Goal: Information Seeking & Learning: Learn about a topic

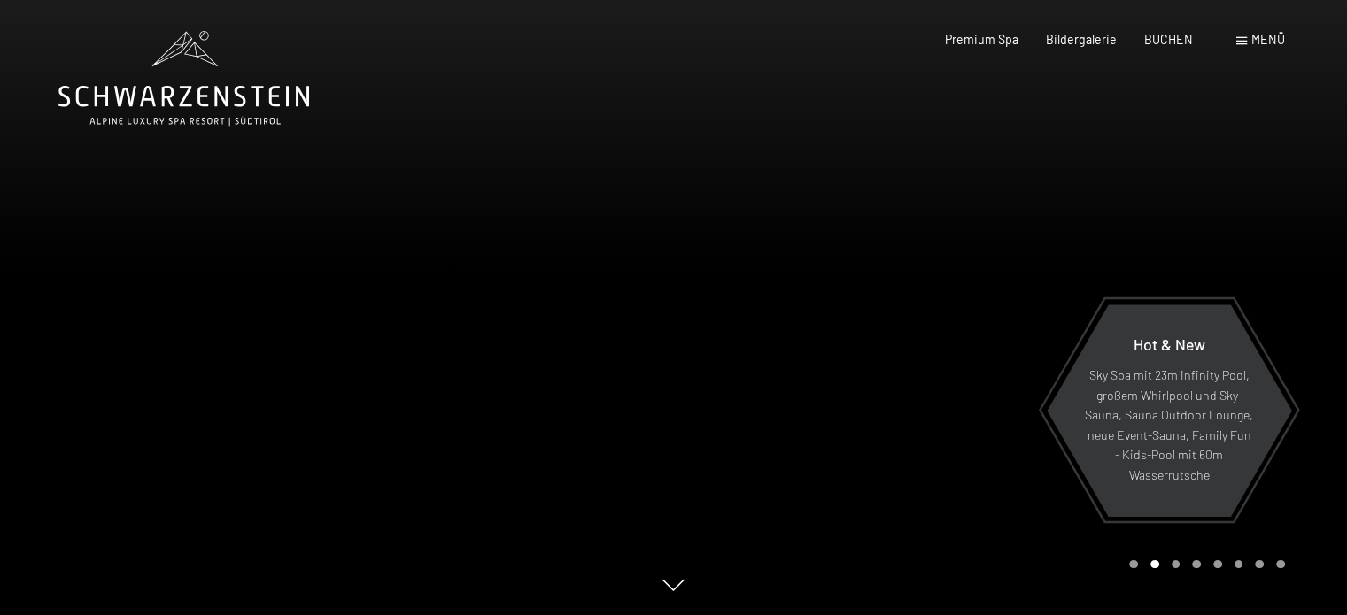
drag, startPoint x: 767, startPoint y: 395, endPoint x: 892, endPoint y: 304, distance: 155.3
click at [892, 304] on div at bounding box center [1011, 307] width 674 height 615
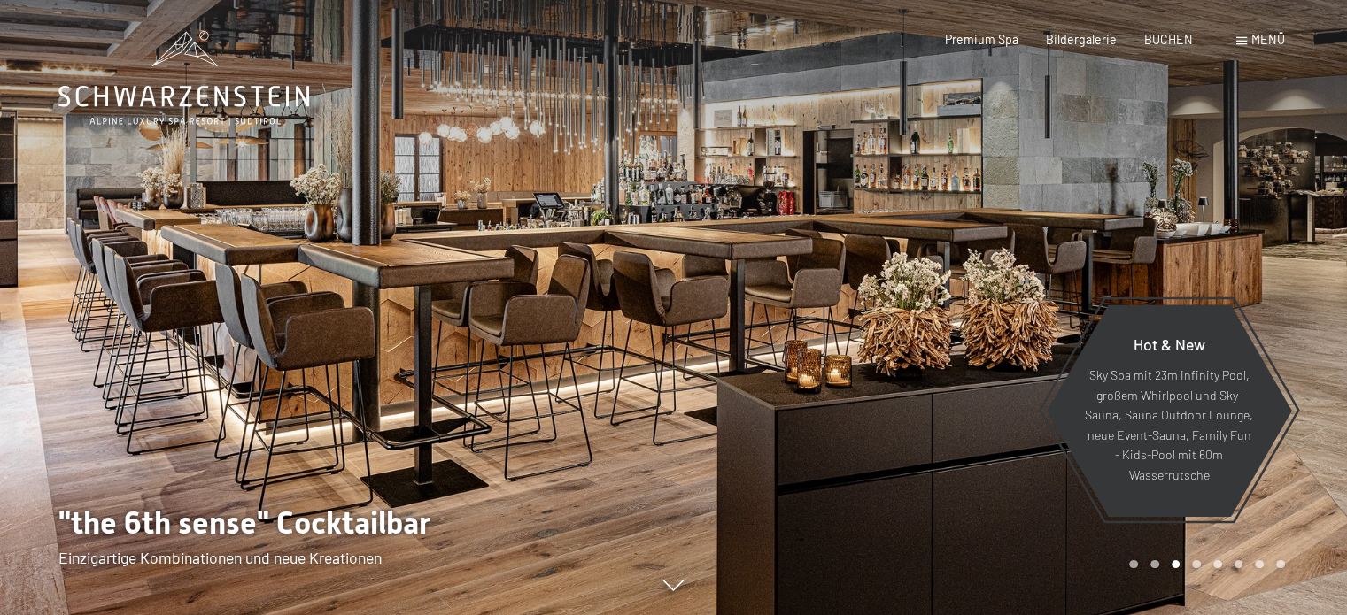
click at [837, 318] on div at bounding box center [1011, 307] width 674 height 615
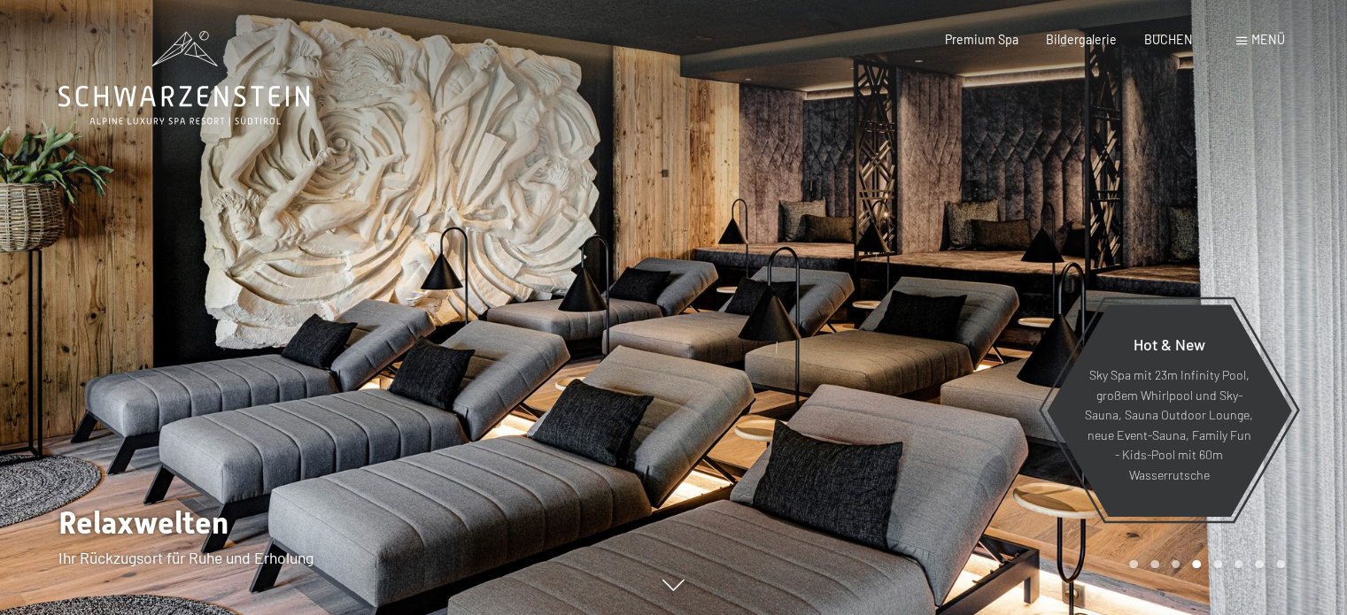
click at [831, 326] on div at bounding box center [1011, 307] width 674 height 615
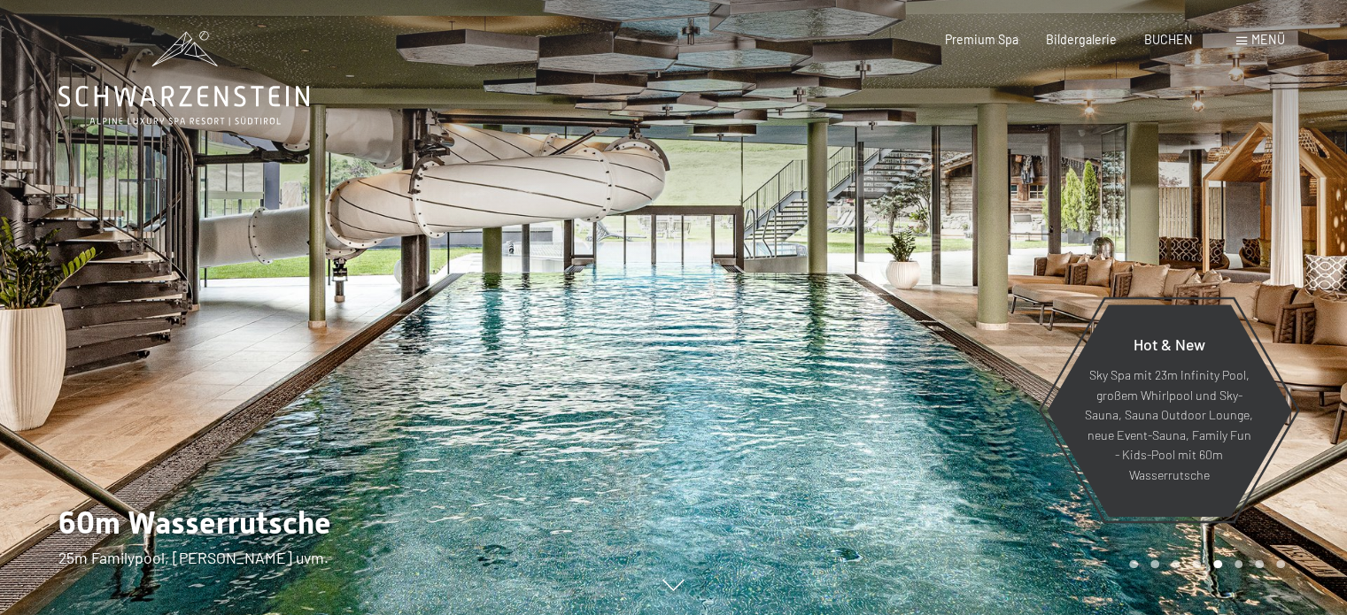
click at [828, 336] on div at bounding box center [1011, 307] width 674 height 615
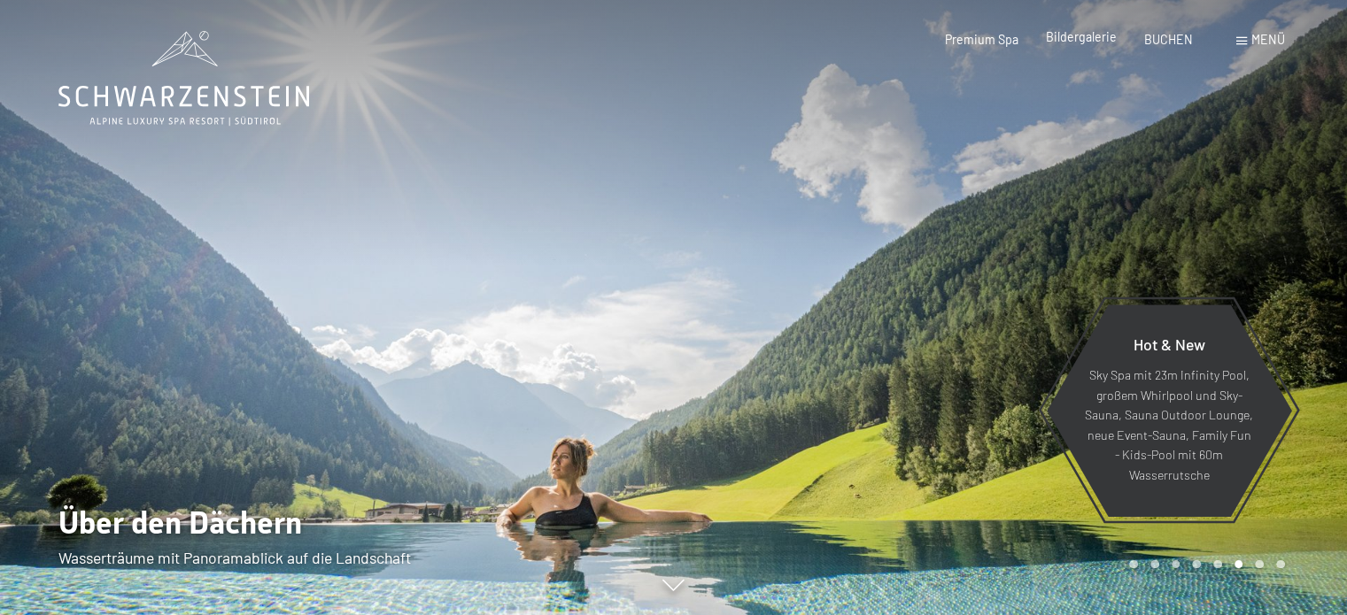
click at [1105, 36] on span "Bildergalerie" at bounding box center [1081, 36] width 71 height 15
click at [1005, 39] on span "Premium Spa" at bounding box center [981, 36] width 73 height 15
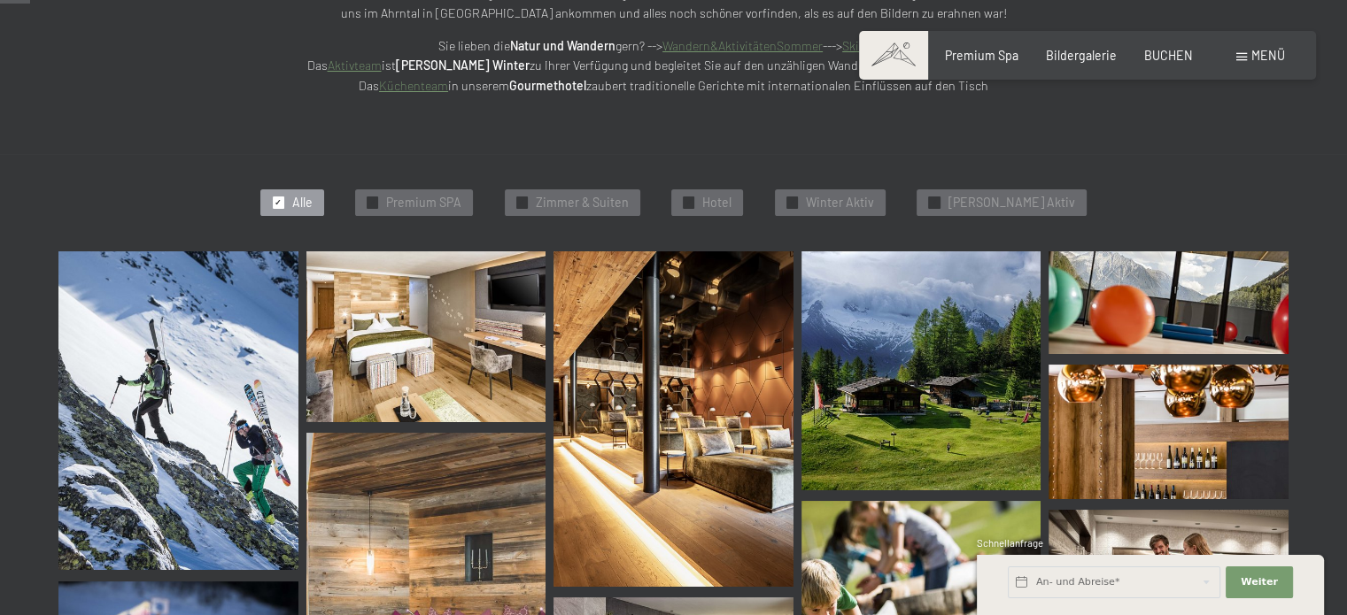
scroll to position [443, 0]
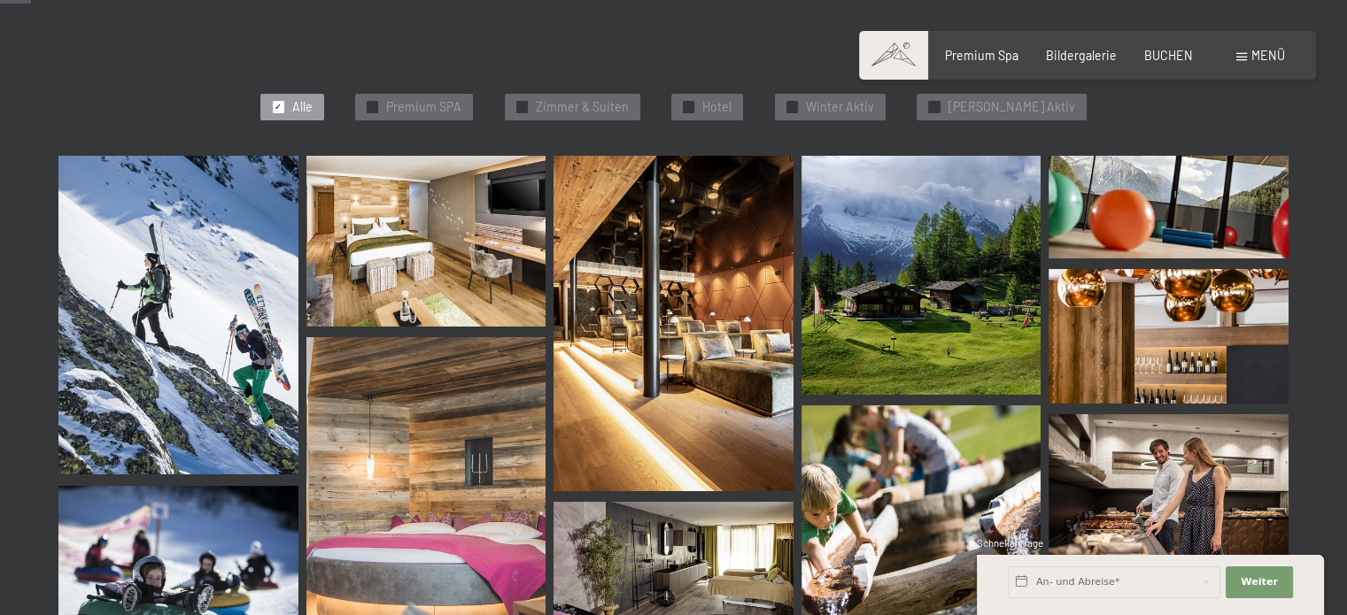
click at [281, 323] on img at bounding box center [178, 316] width 240 height 320
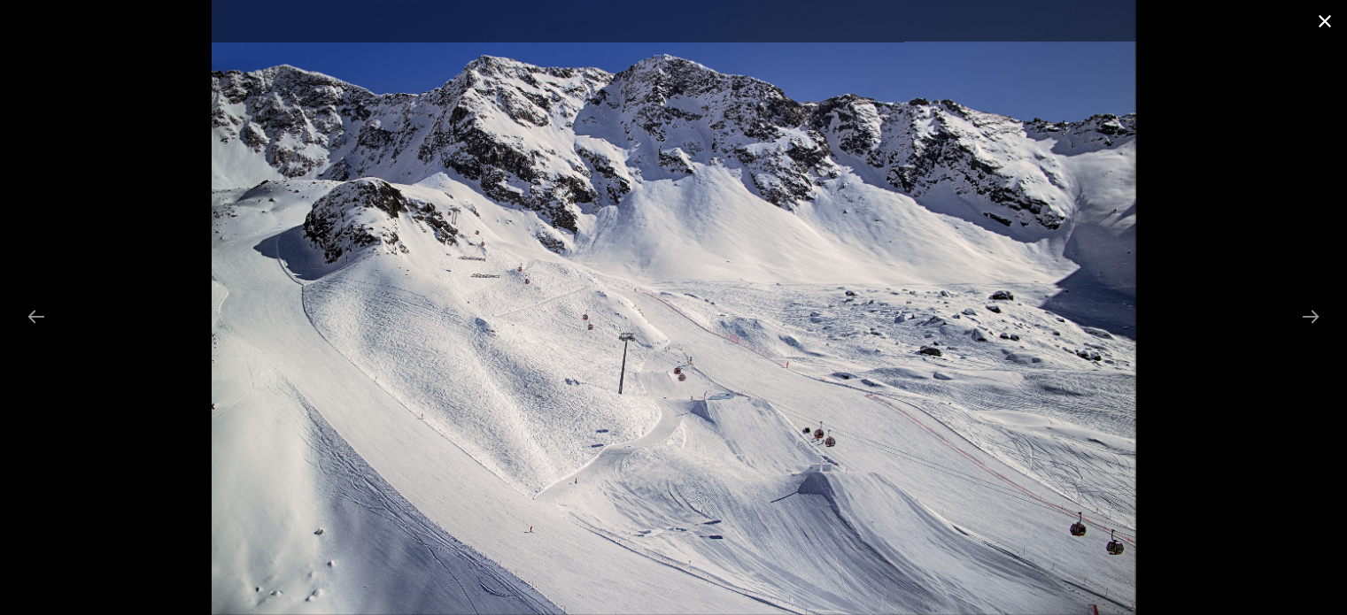
click at [1324, 15] on button "Close gallery" at bounding box center [1324, 21] width 44 height 42
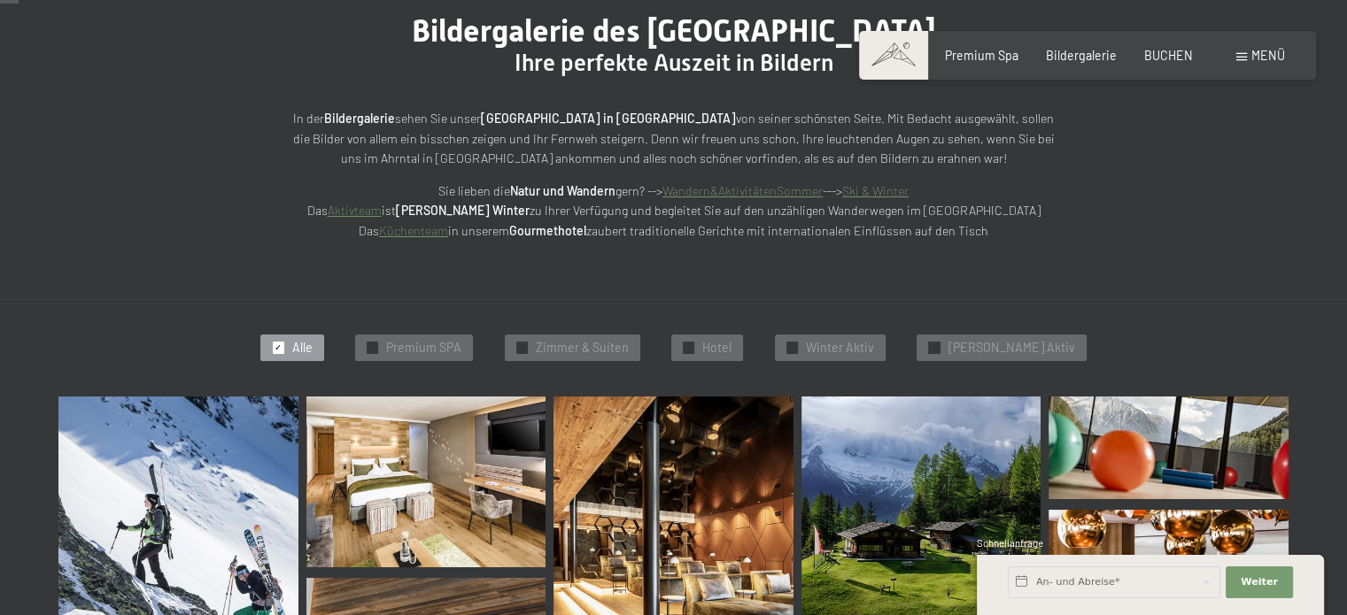
scroll to position [0, 0]
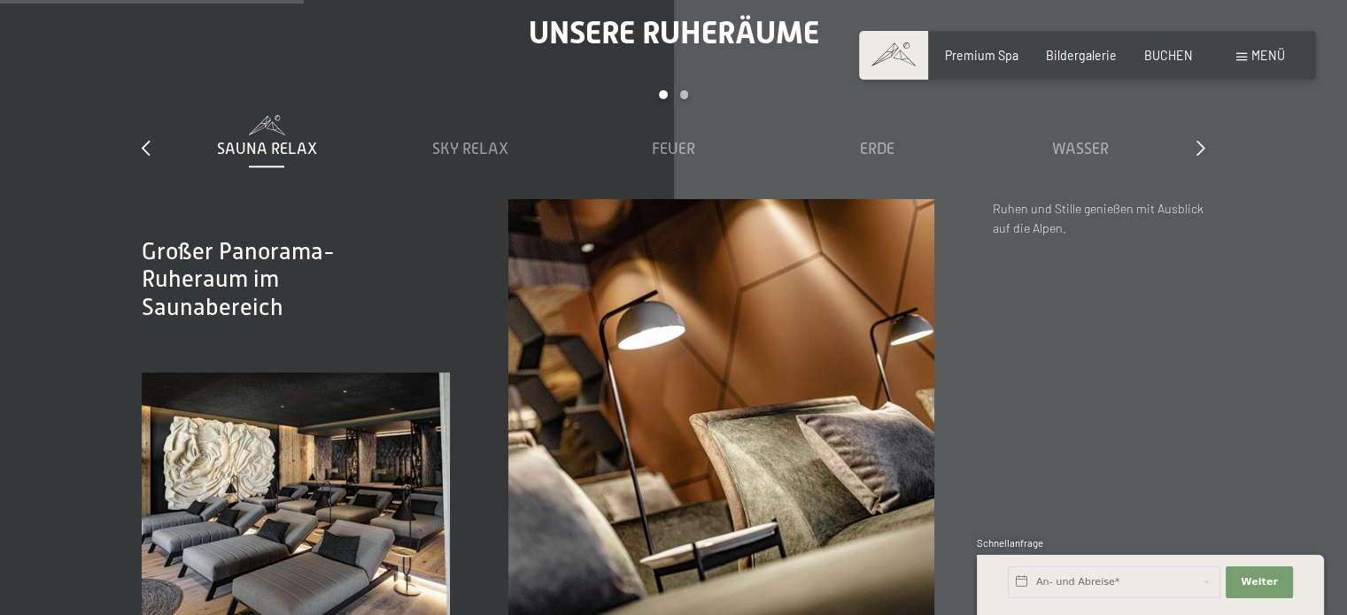
scroll to position [2390, 0]
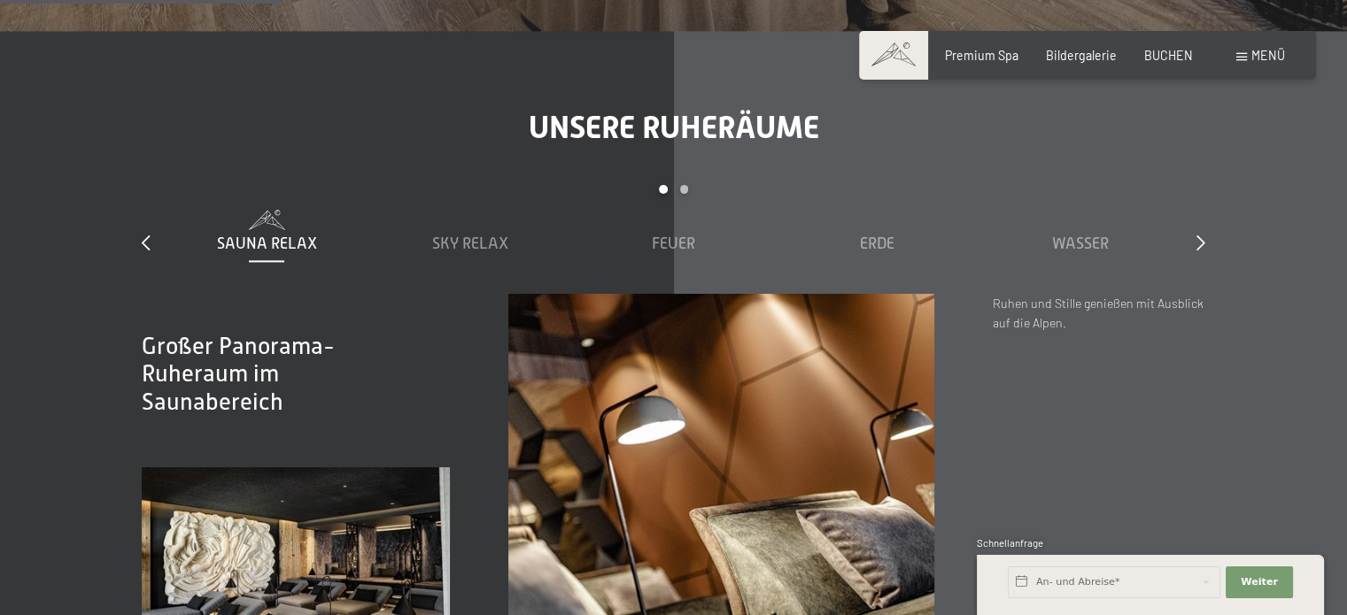
click at [1205, 182] on div "Unsere Ruheräume slide 1 to 5 of 7 Sauna Relax Sky Relax Feuer Erde Wasser Luft…" at bounding box center [673, 414] width 1180 height 610
click at [1201, 235] on icon at bounding box center [1200, 243] width 9 height 16
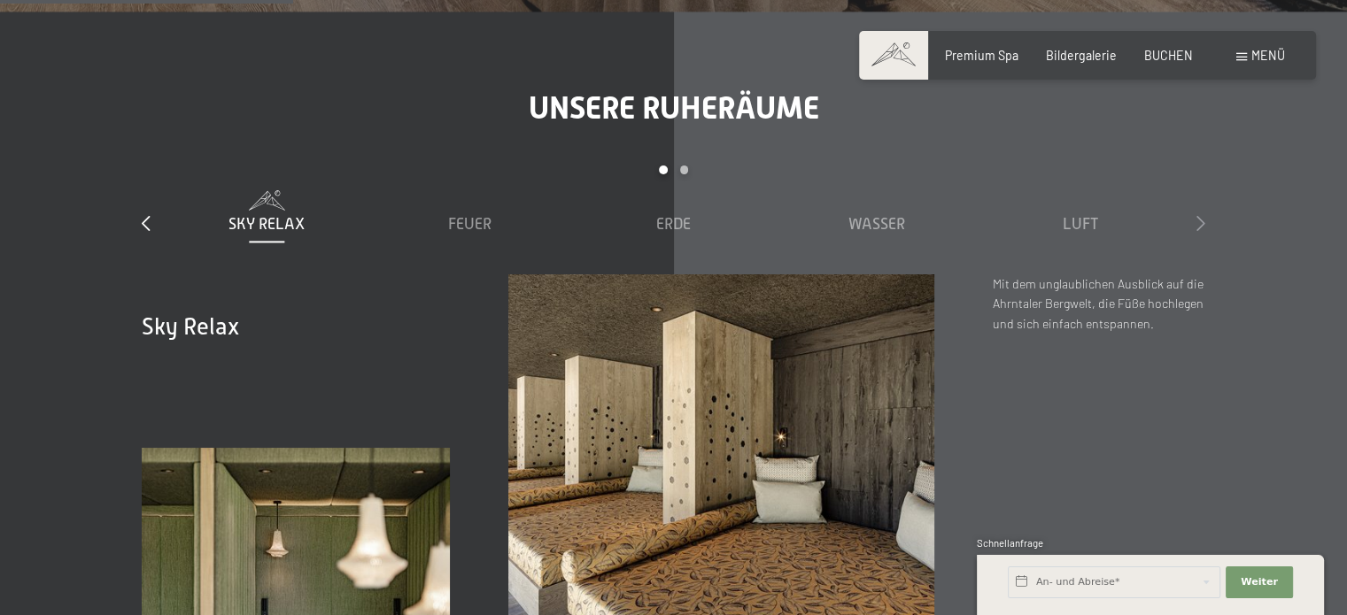
scroll to position [2302, 0]
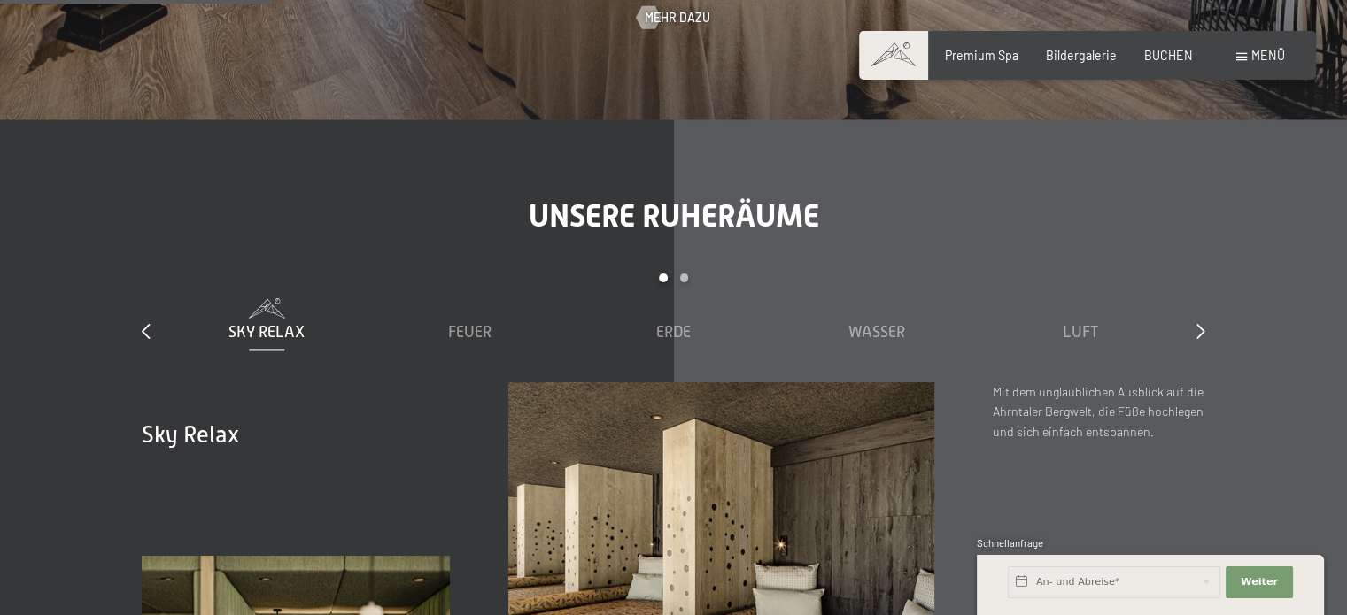
click at [1194, 274] on div "slide 2 to 6 of 7 Sauna Relax Sky Relax Feuer Erde Wasser Luft Wolke 7" at bounding box center [673, 328] width 1063 height 108
click at [1200, 323] on icon at bounding box center [1200, 331] width 9 height 16
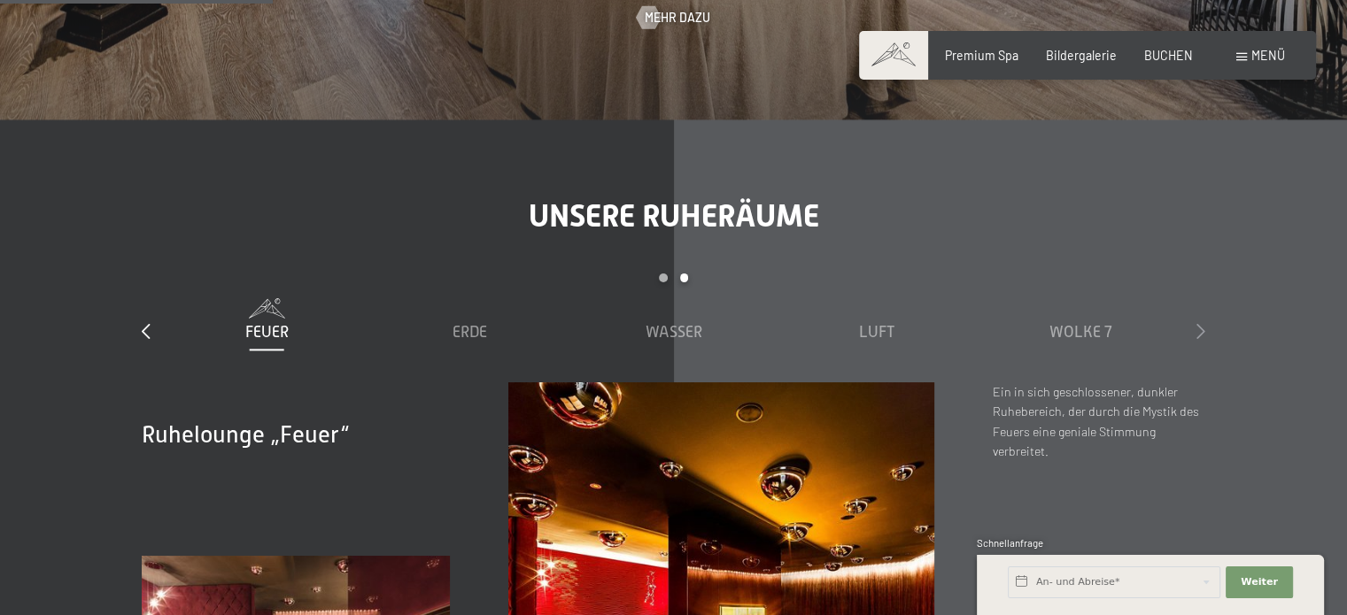
click at [1200, 323] on icon at bounding box center [1200, 331] width 9 height 16
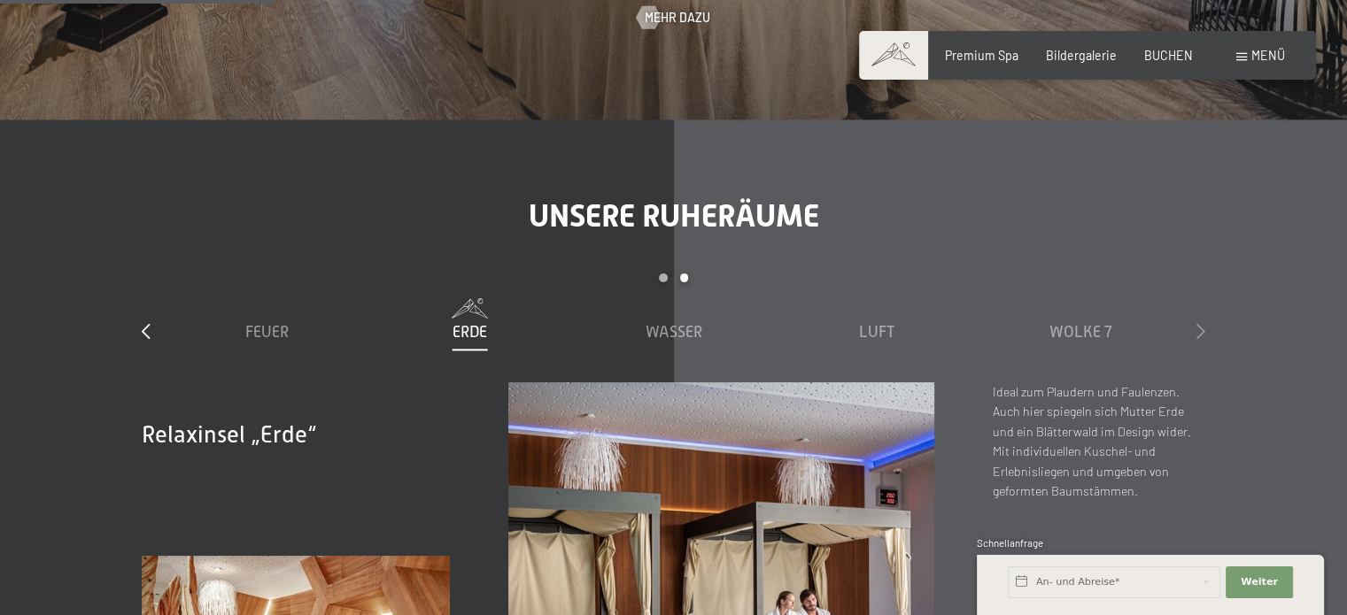
click at [1200, 323] on icon at bounding box center [1200, 331] width 9 height 16
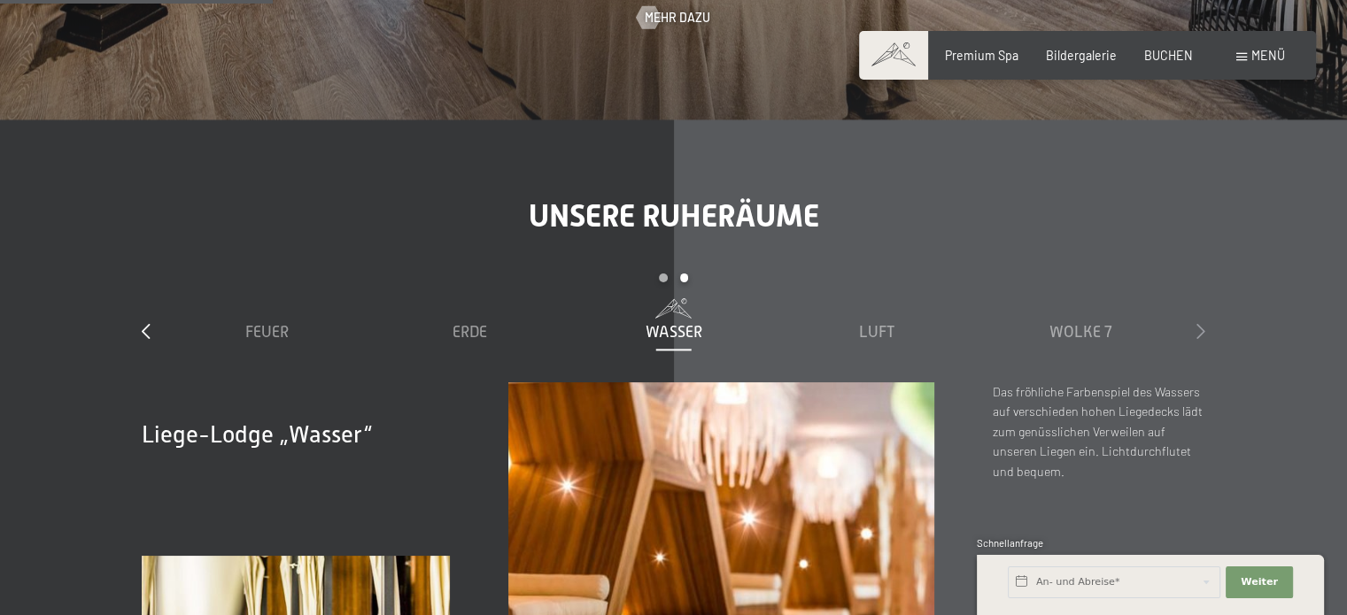
click at [1200, 323] on icon at bounding box center [1200, 331] width 9 height 16
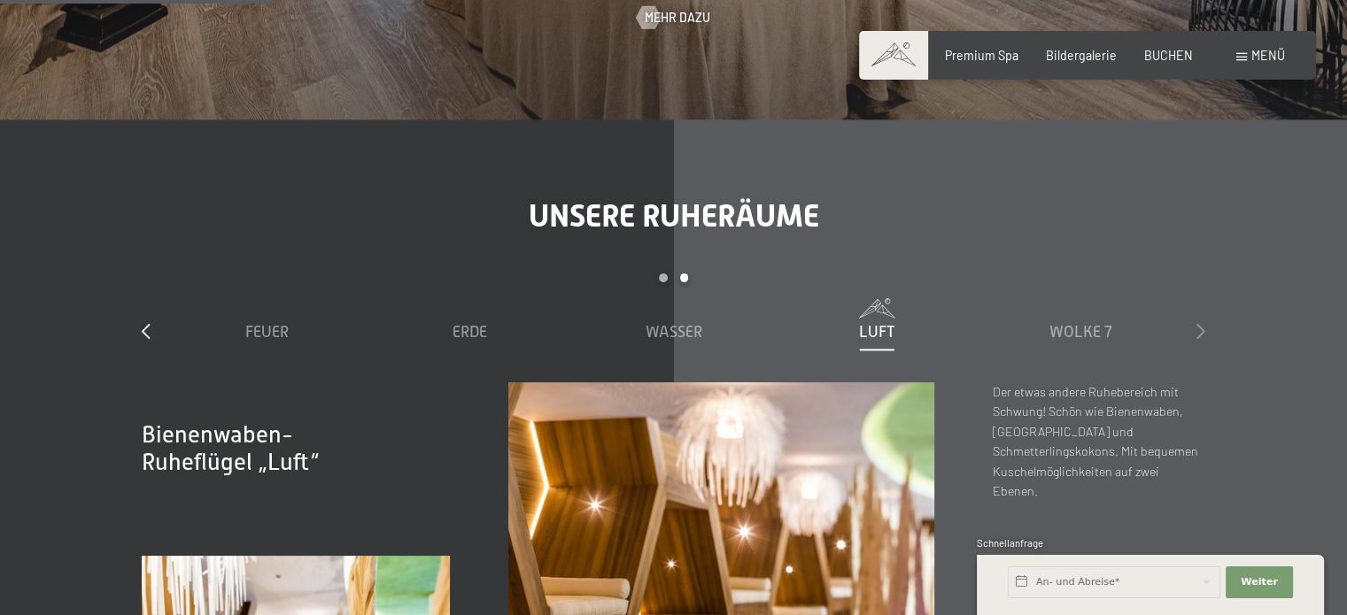
click at [1200, 323] on icon at bounding box center [1200, 331] width 9 height 16
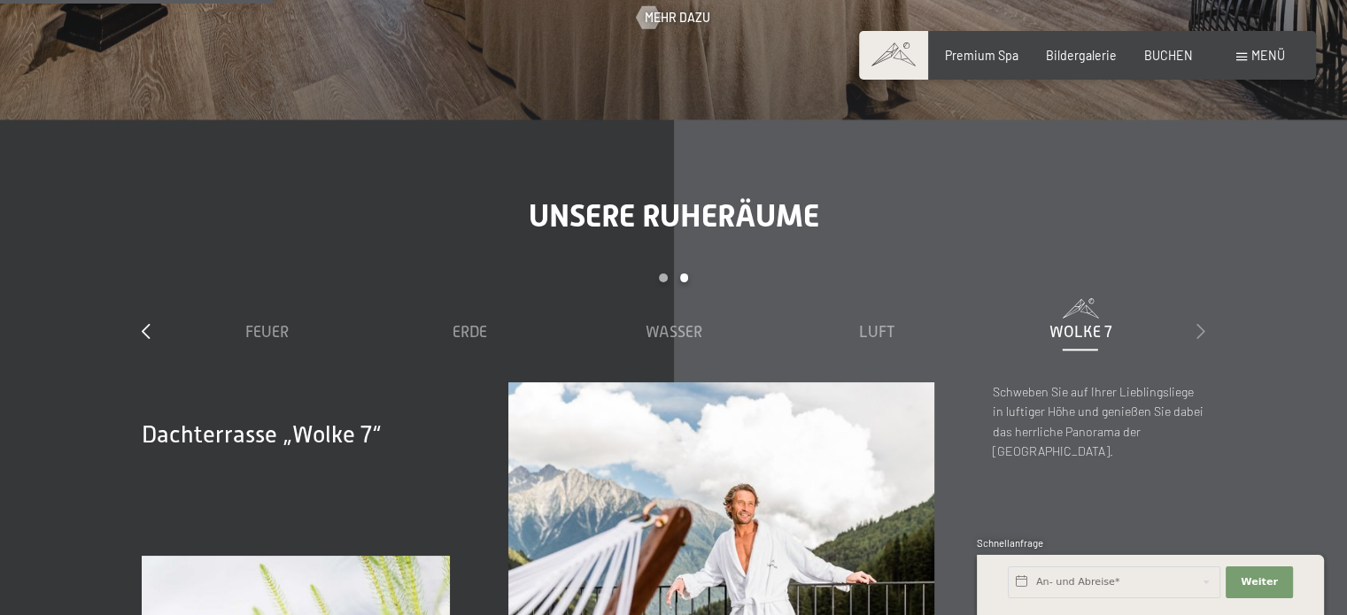
click at [1200, 323] on icon at bounding box center [1200, 331] width 9 height 16
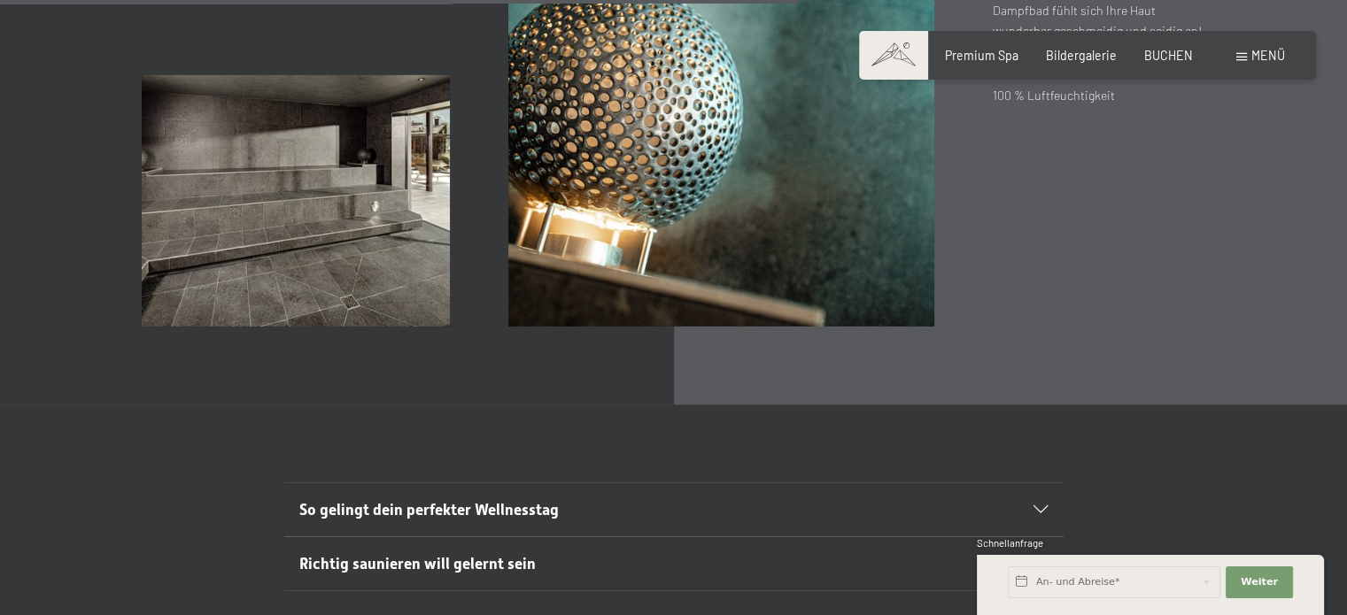
scroll to position [5843, 0]
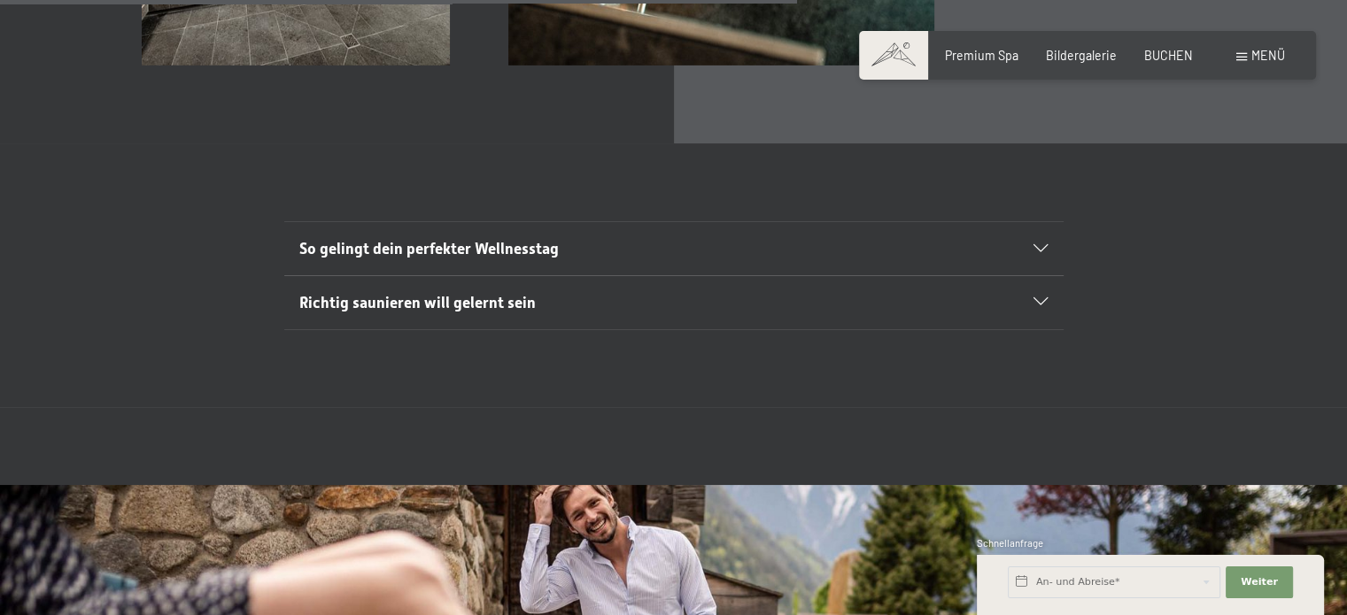
click at [1032, 222] on div "So gelingt dein perfekter Wellnesstag" at bounding box center [673, 248] width 748 height 53
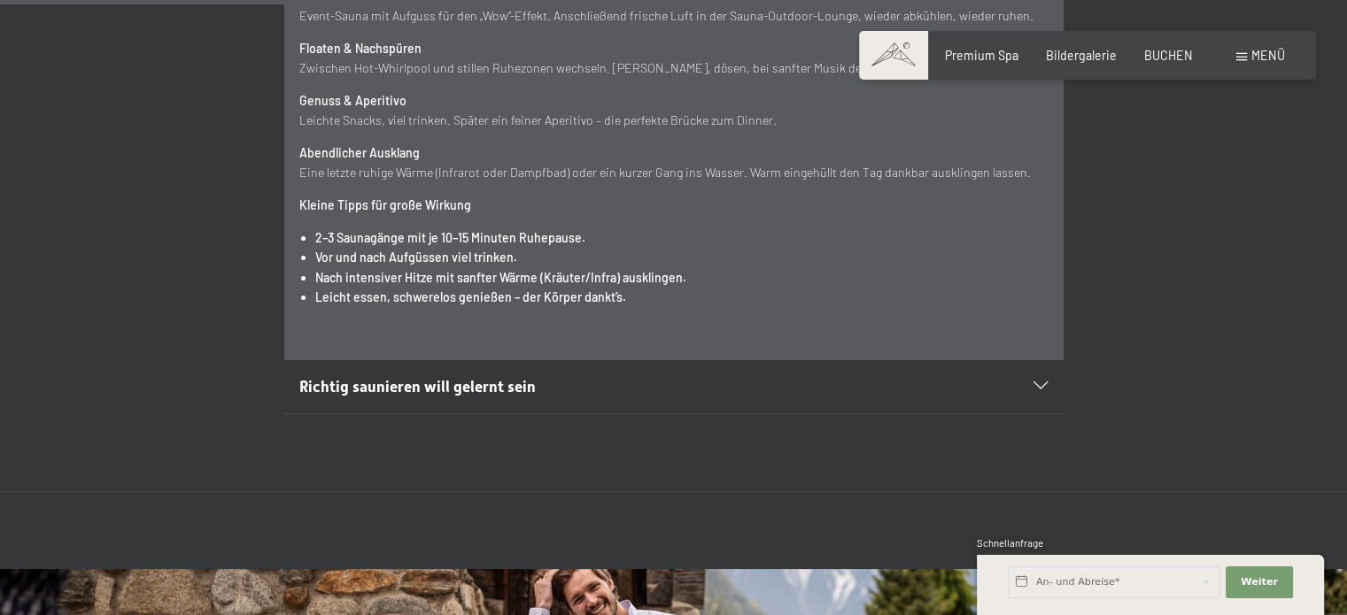
scroll to position [6463, 0]
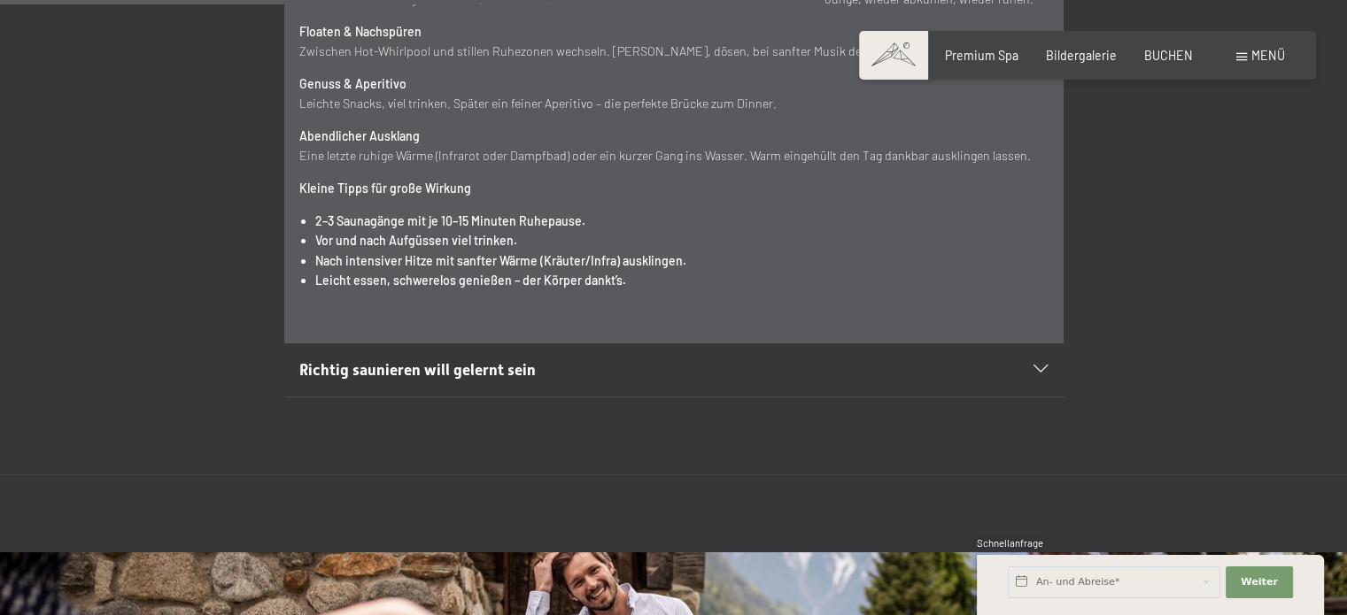
click at [799, 359] on h2 "Richtig saunieren will gelernt sein" at bounding box center [635, 370] width 673 height 22
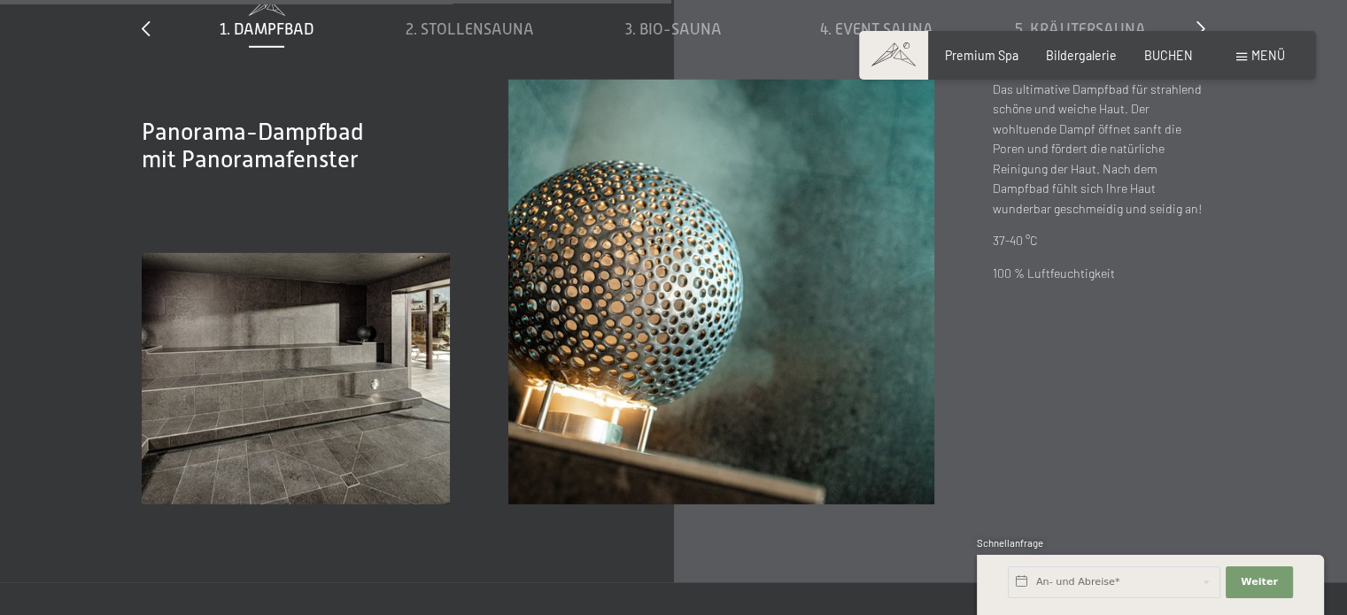
scroll to position [5099, 0]
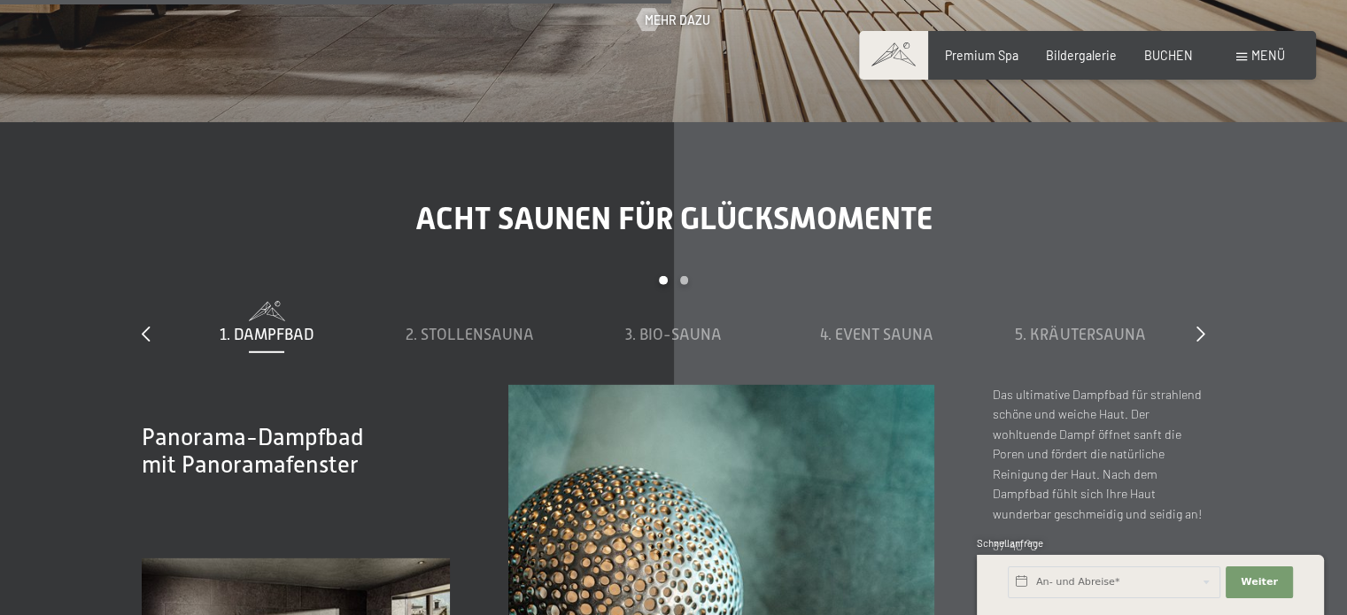
click at [1257, 50] on span "Menü" at bounding box center [1268, 55] width 34 height 15
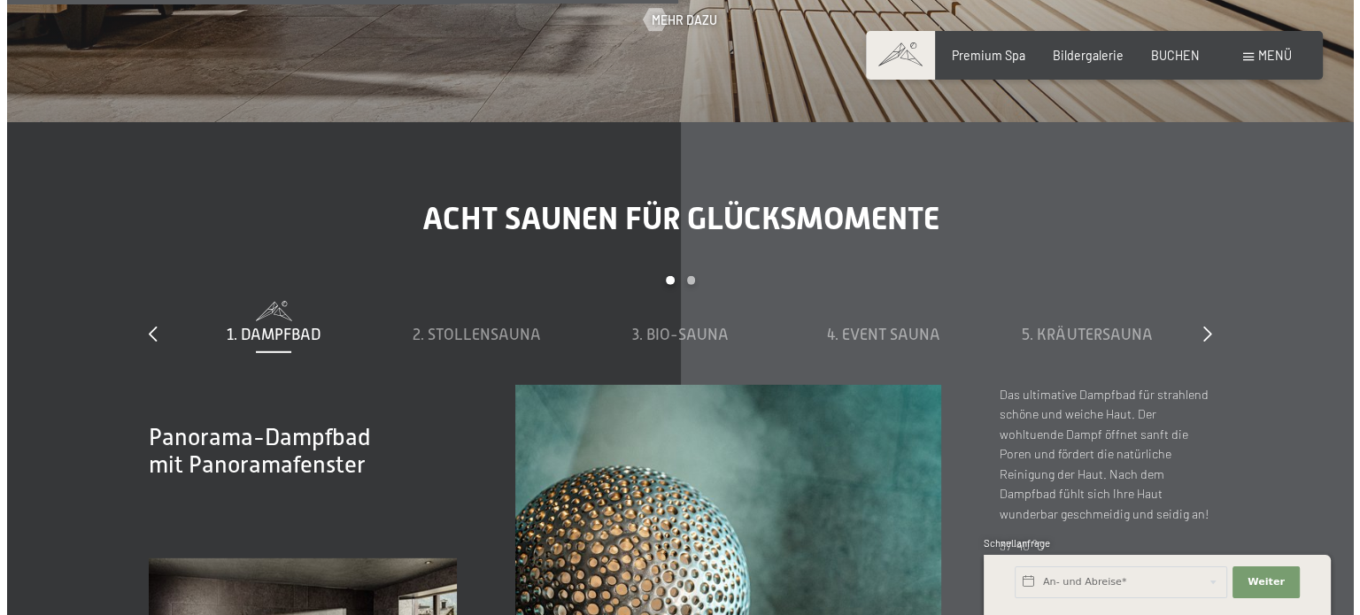
scroll to position [5122, 0]
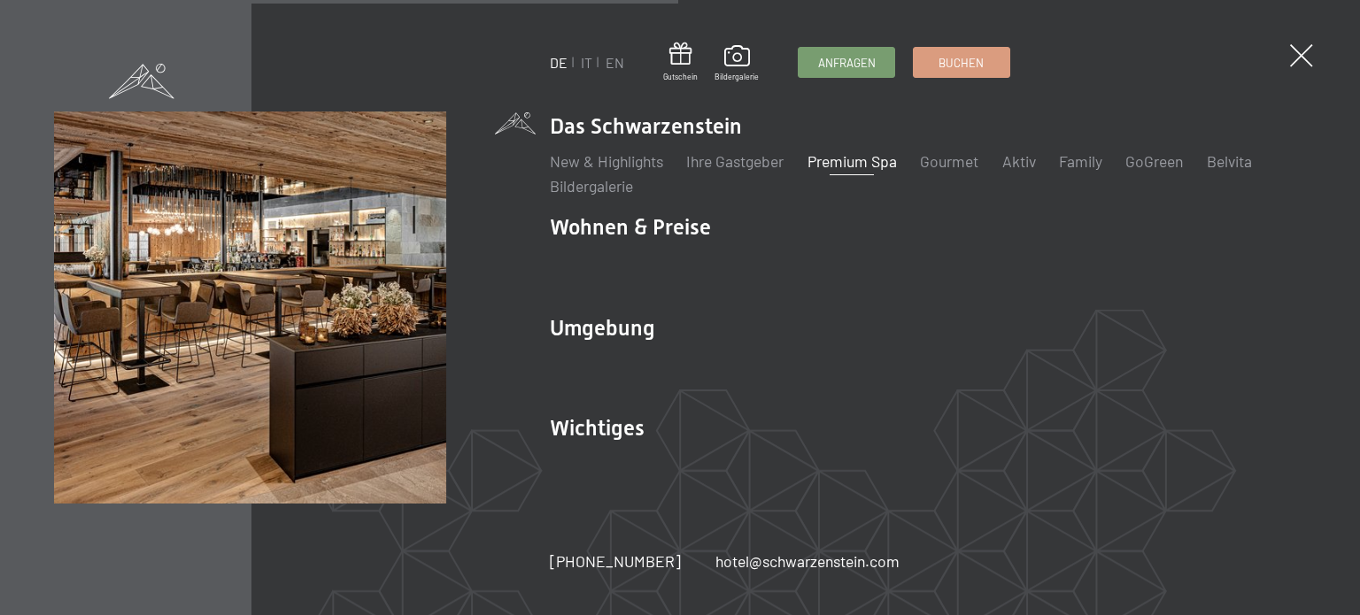
click at [930, 173] on ul "New & Highlights Ihre Gastgeber Premium Spa Gourmet Aktiv Wochenprogramm Bilder…" at bounding box center [928, 174] width 756 height 47
click at [941, 161] on link "Gourmet" at bounding box center [949, 160] width 58 height 19
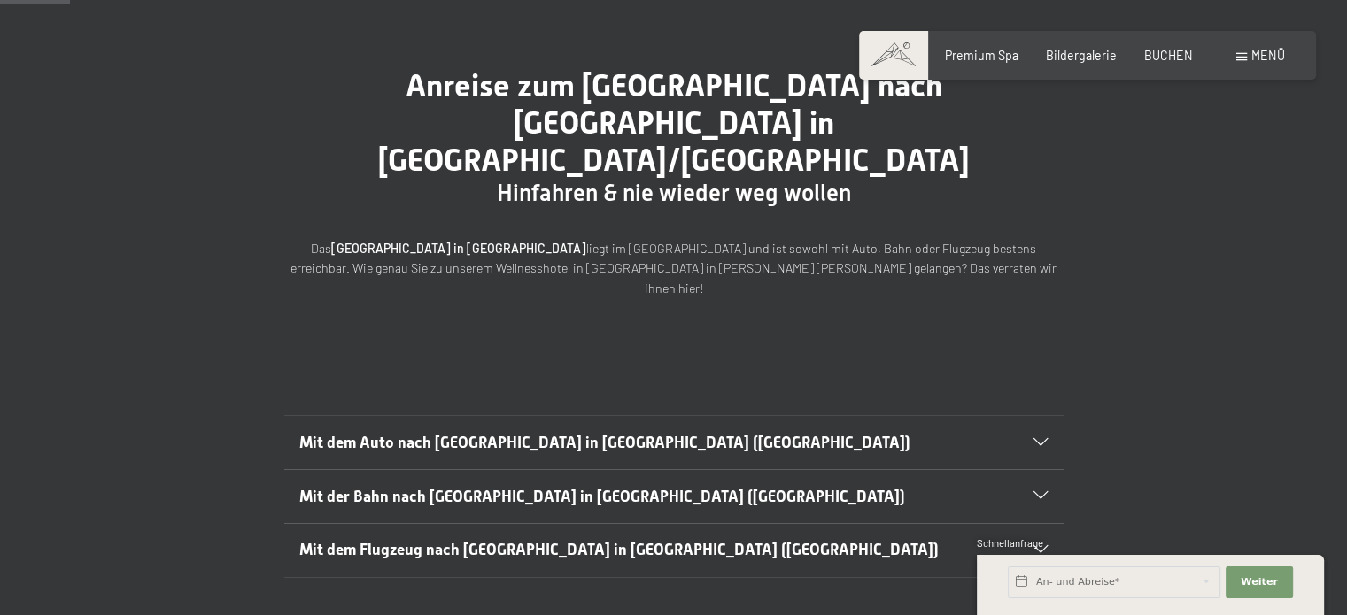
scroll to position [177, 0]
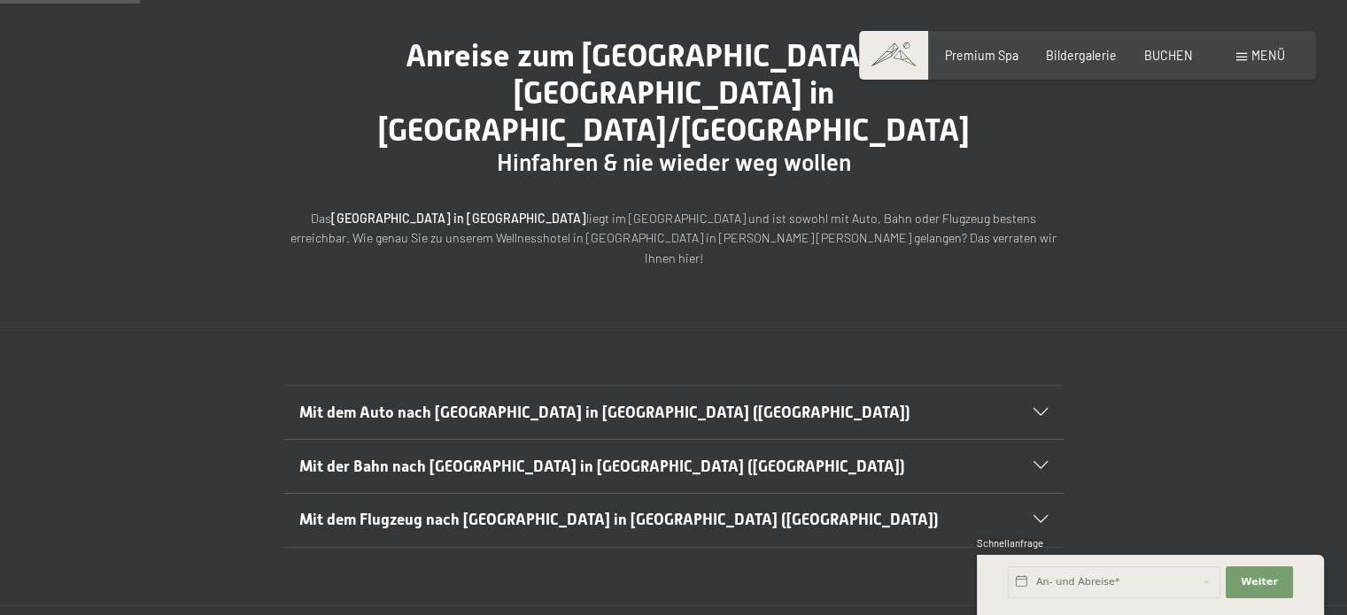
click at [732, 402] on h2 "Mit dem Auto nach Luttach in Südtirol (Italien)" at bounding box center [635, 413] width 673 height 22
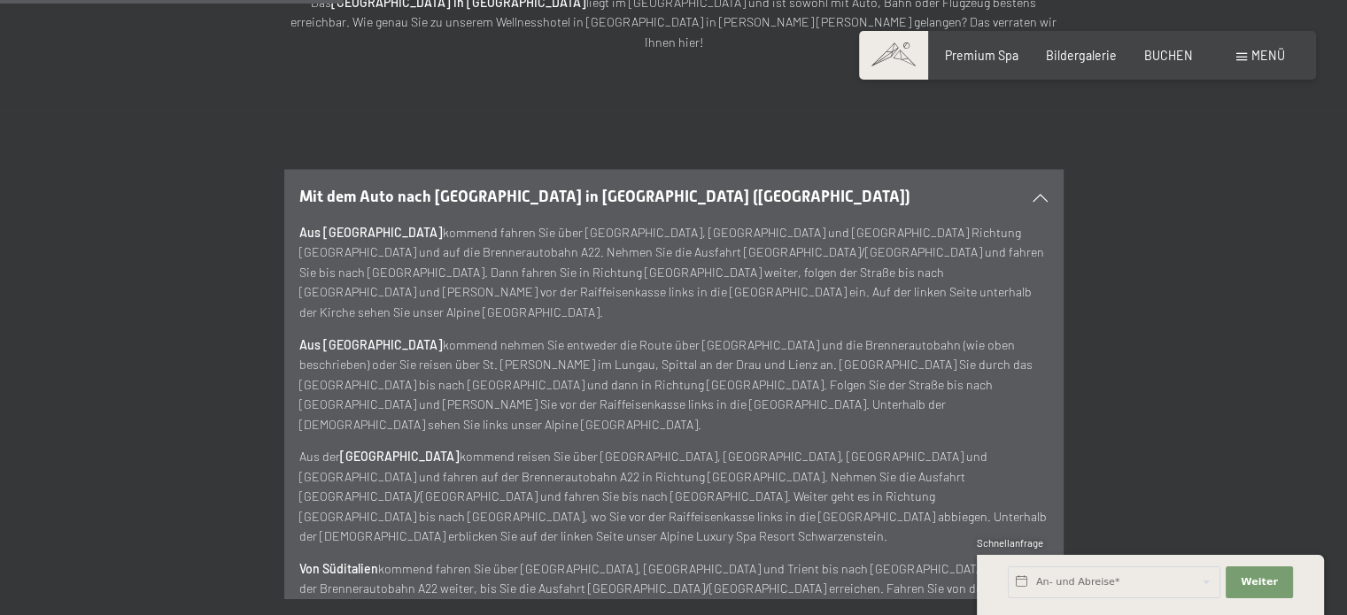
scroll to position [531, 0]
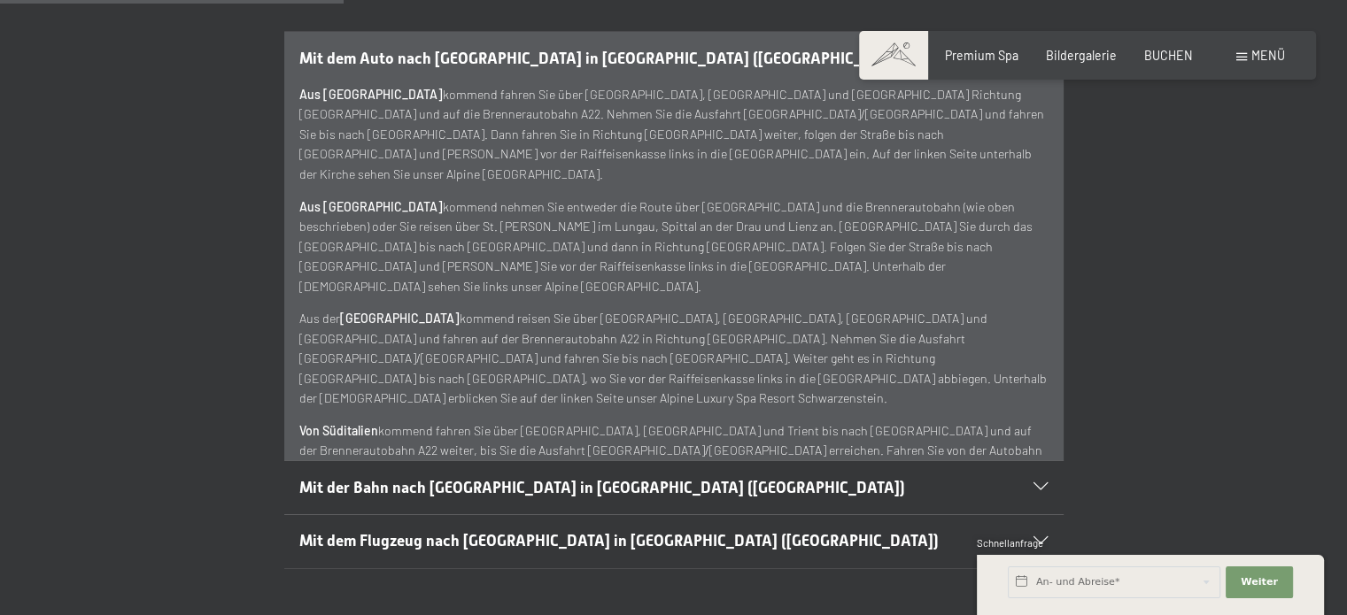
click at [709, 477] on h2 "Mit der Bahn nach Luttach in Südtirol (Italien)" at bounding box center [635, 488] width 673 height 22
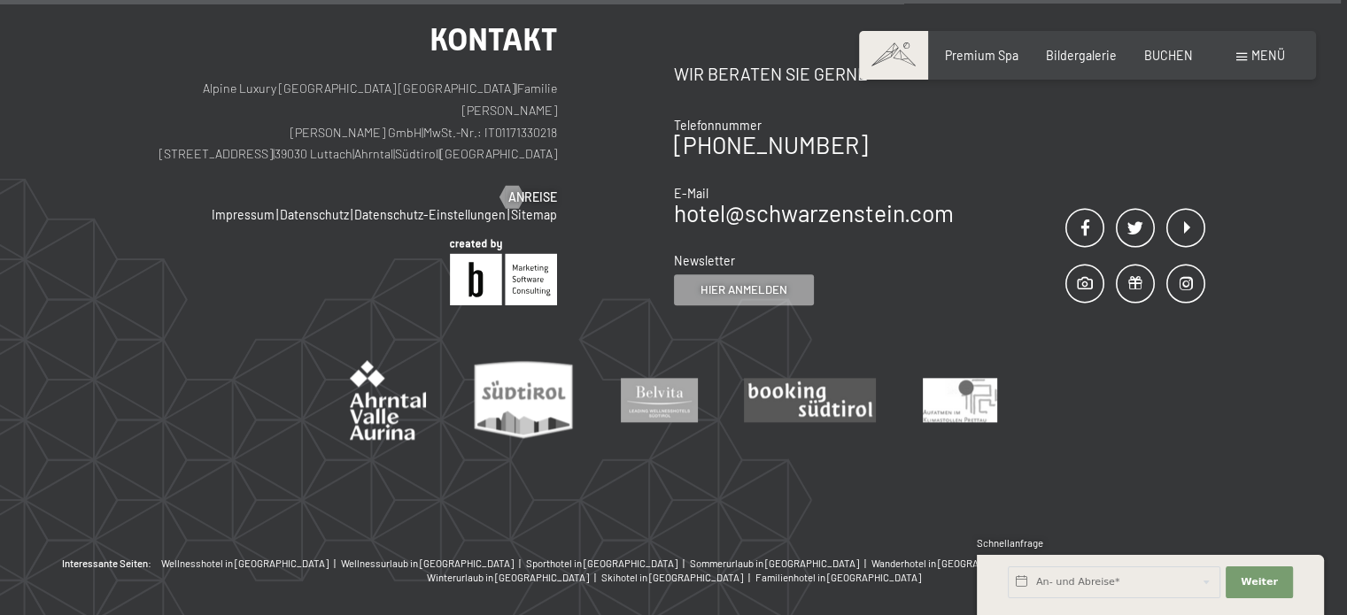
scroll to position [1505, 0]
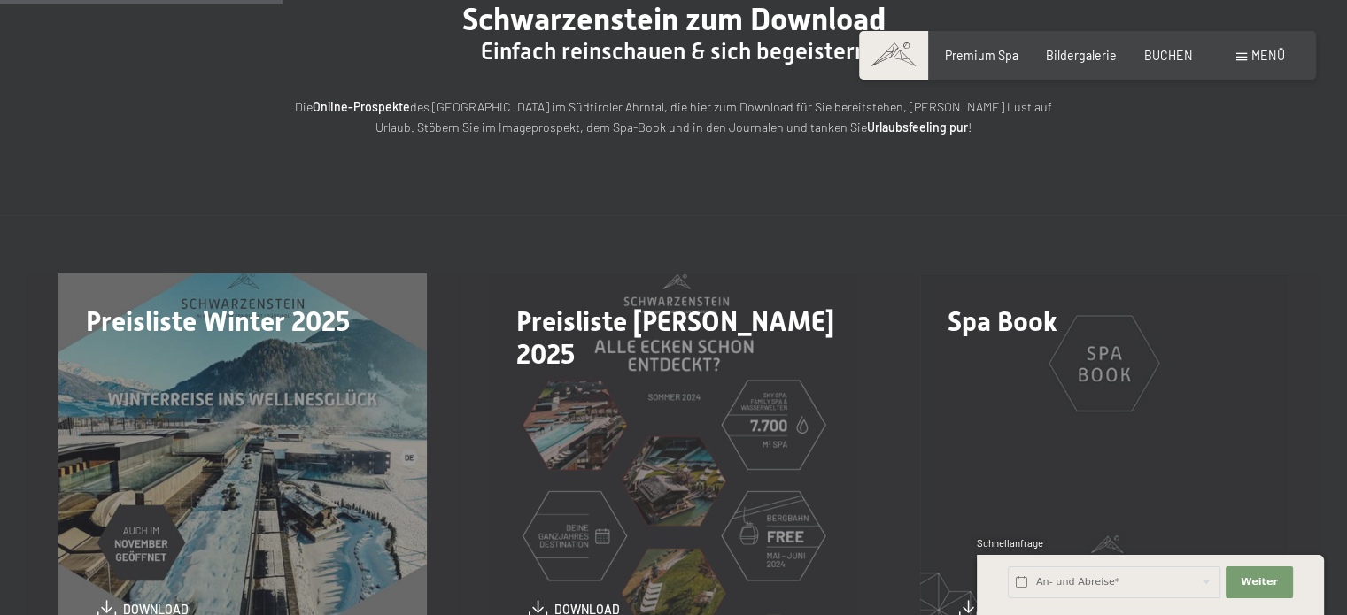
scroll to position [354, 0]
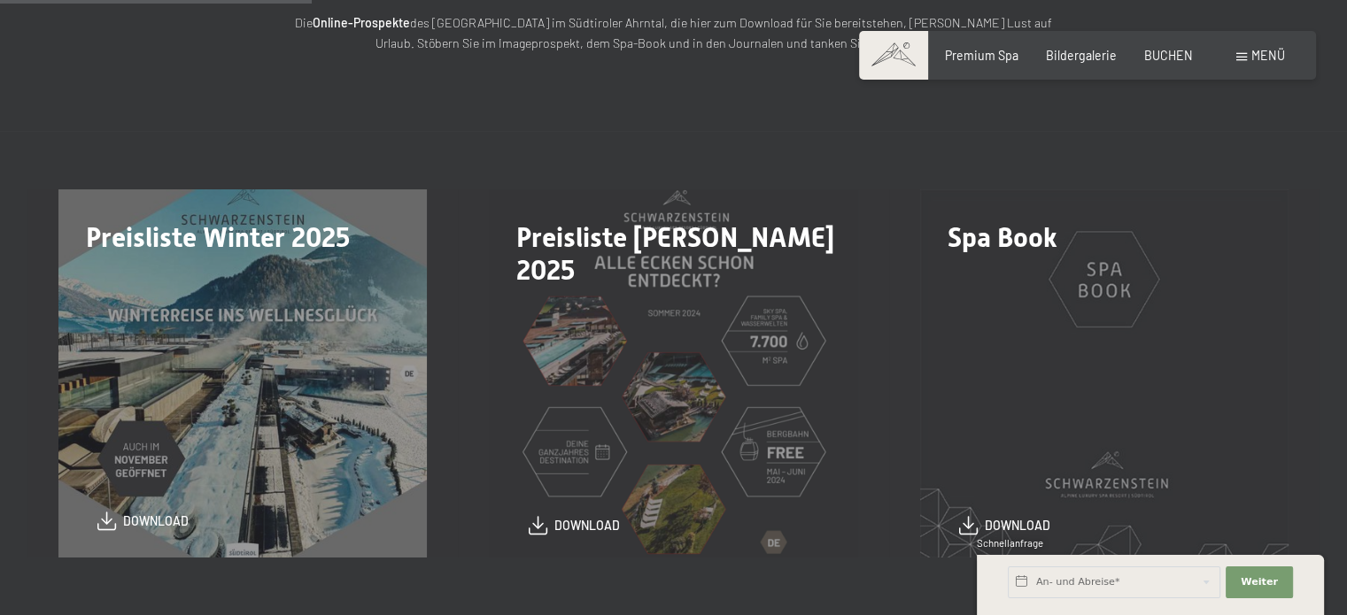
drag, startPoint x: 192, startPoint y: 340, endPoint x: 176, endPoint y: 516, distance: 176.9
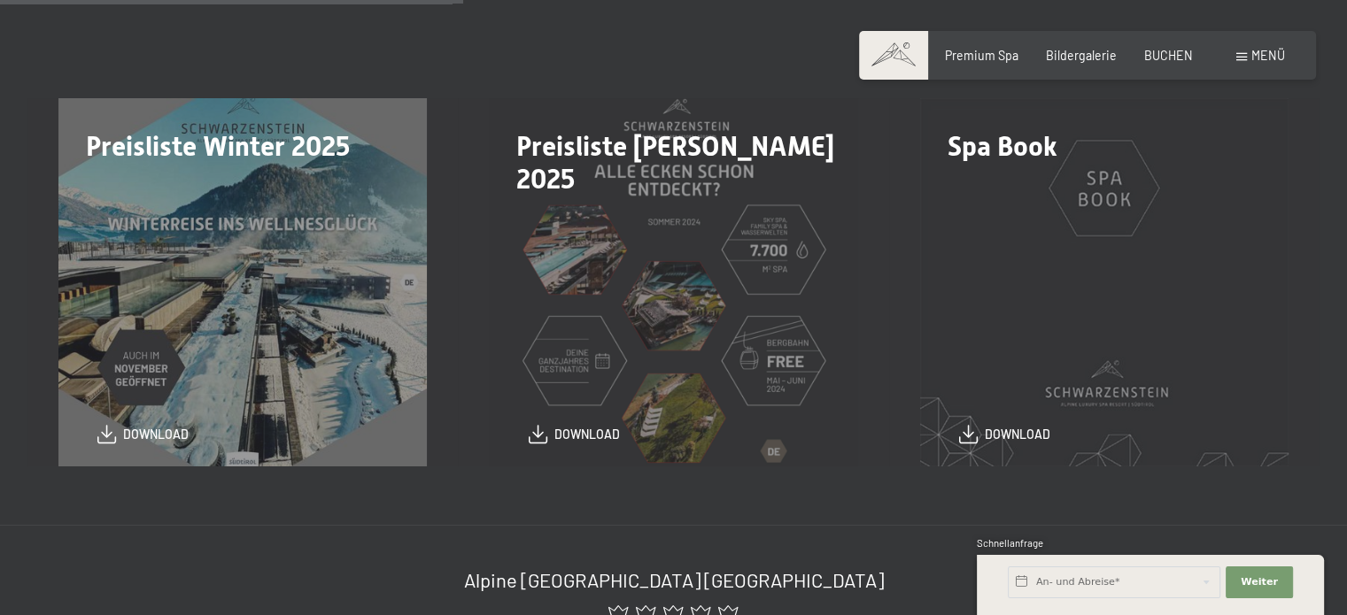
scroll to position [531, 0]
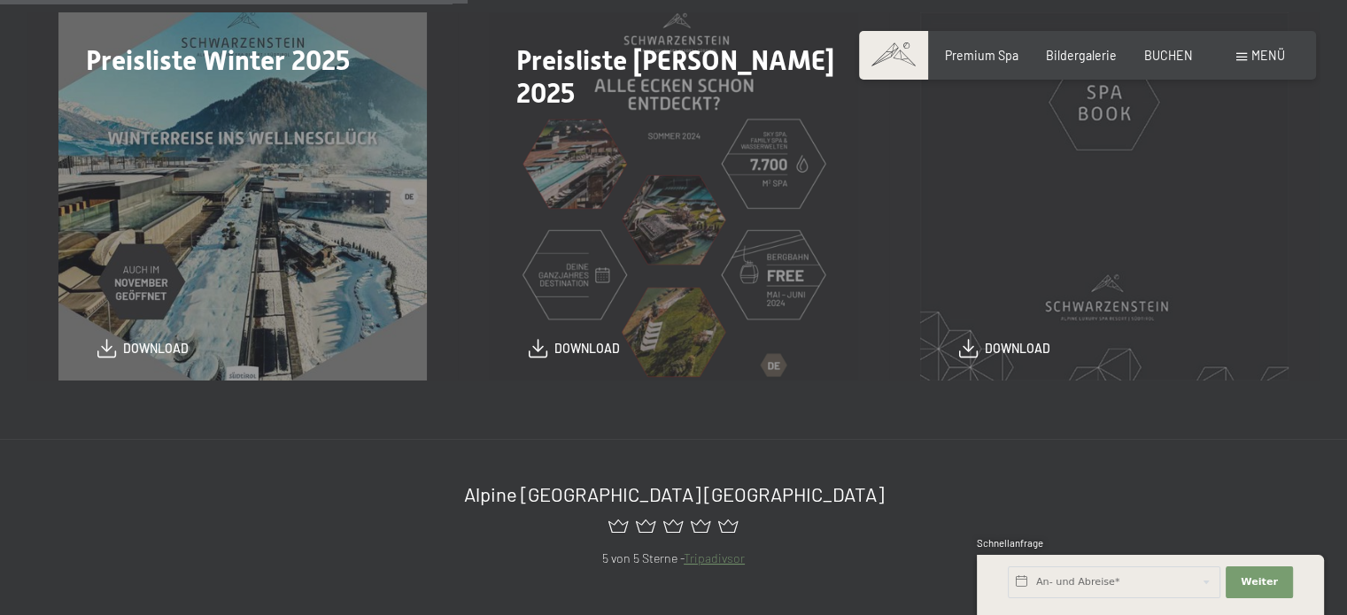
drag, startPoint x: 1089, startPoint y: 258, endPoint x: 1141, endPoint y: 249, distance: 53.0
drag, startPoint x: 1141, startPoint y: 249, endPoint x: 1284, endPoint y: 375, distance: 190.6
click at [1284, 375] on div "Spa Book download" at bounding box center [1104, 196] width 430 height 368
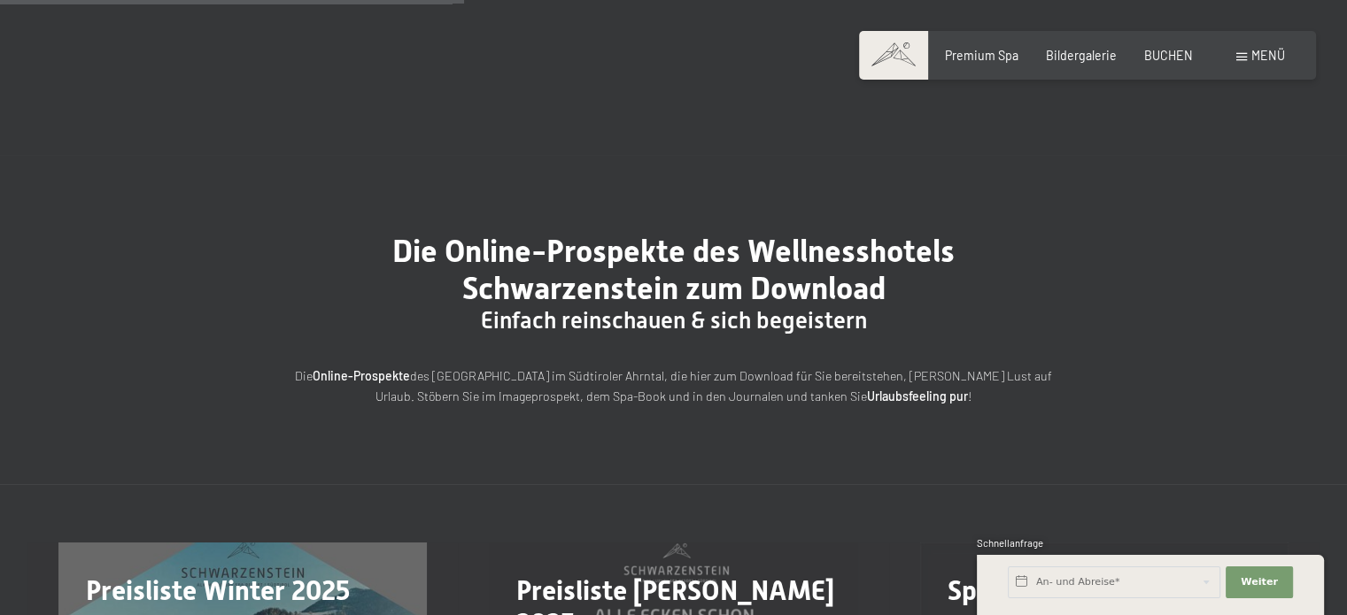
scroll to position [0, 0]
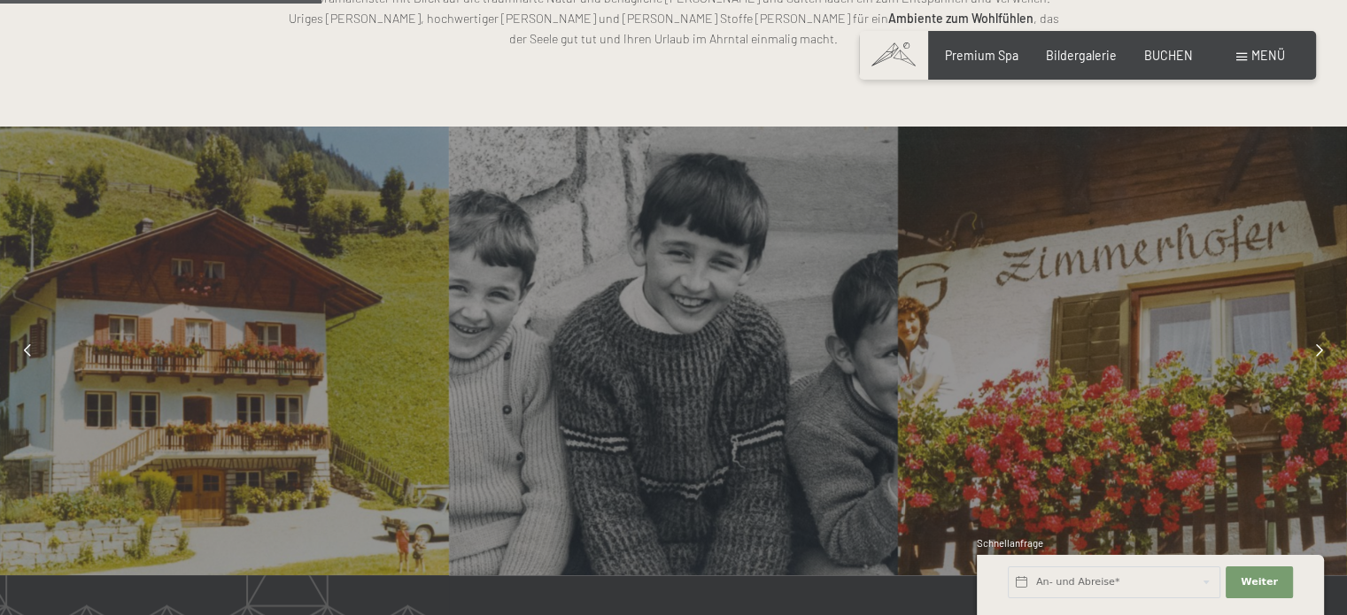
scroll to position [1771, 0]
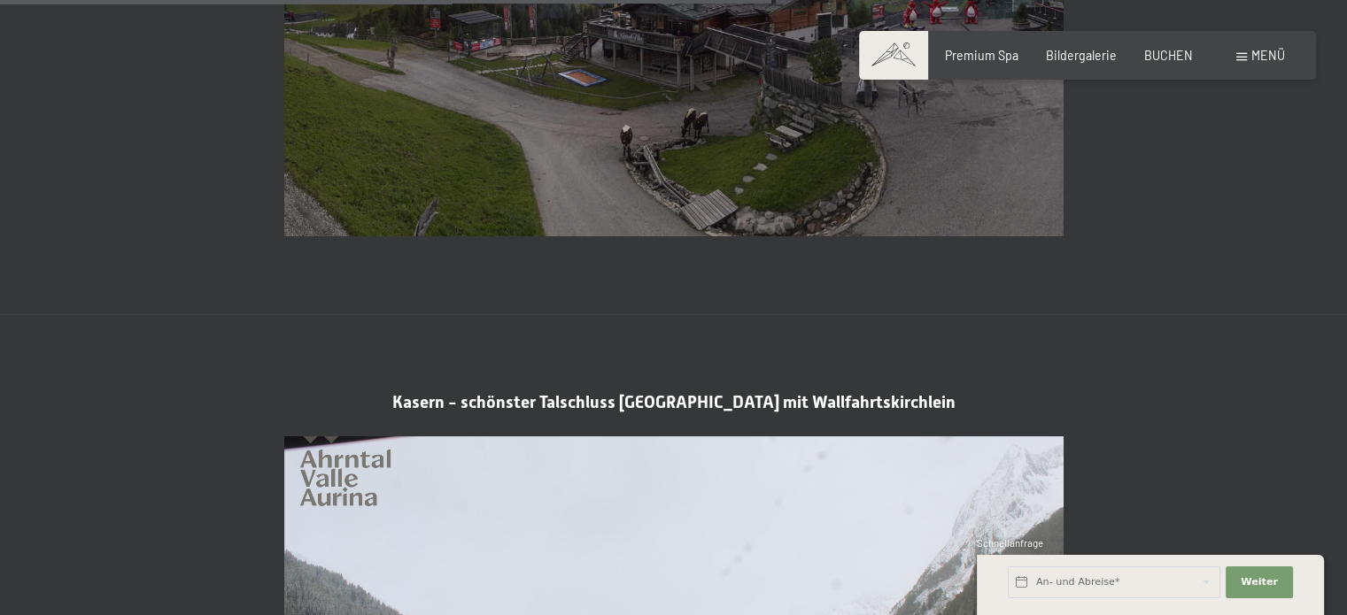
scroll to position [3276, 0]
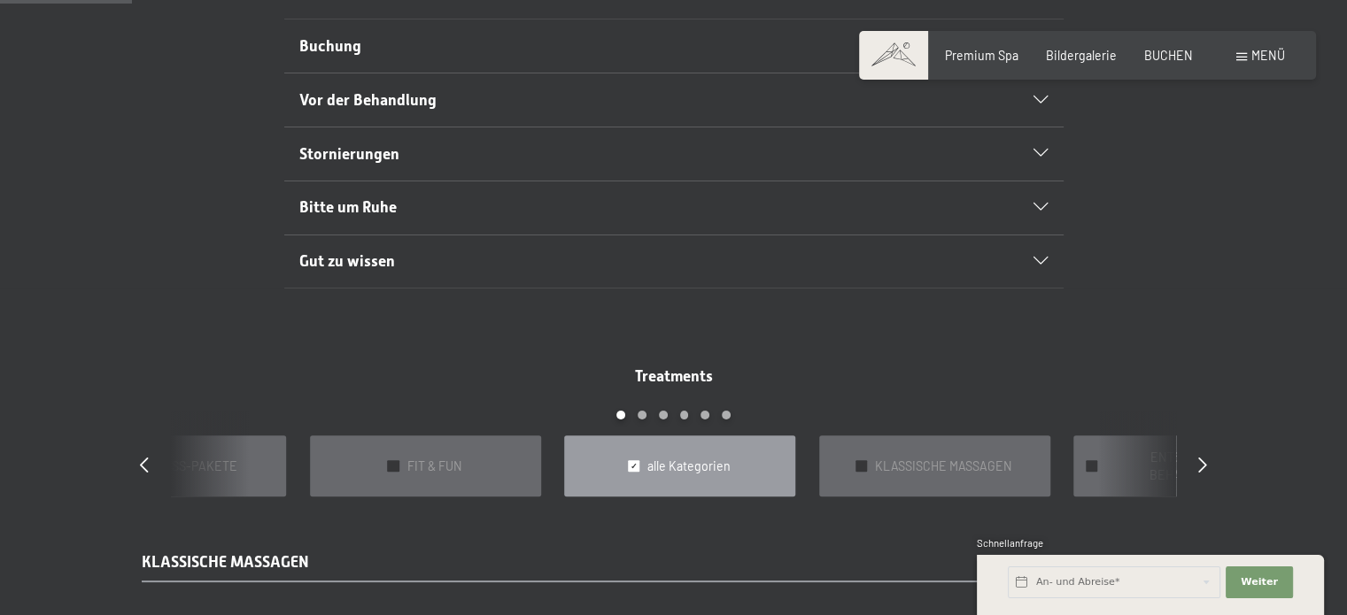
scroll to position [1239, 0]
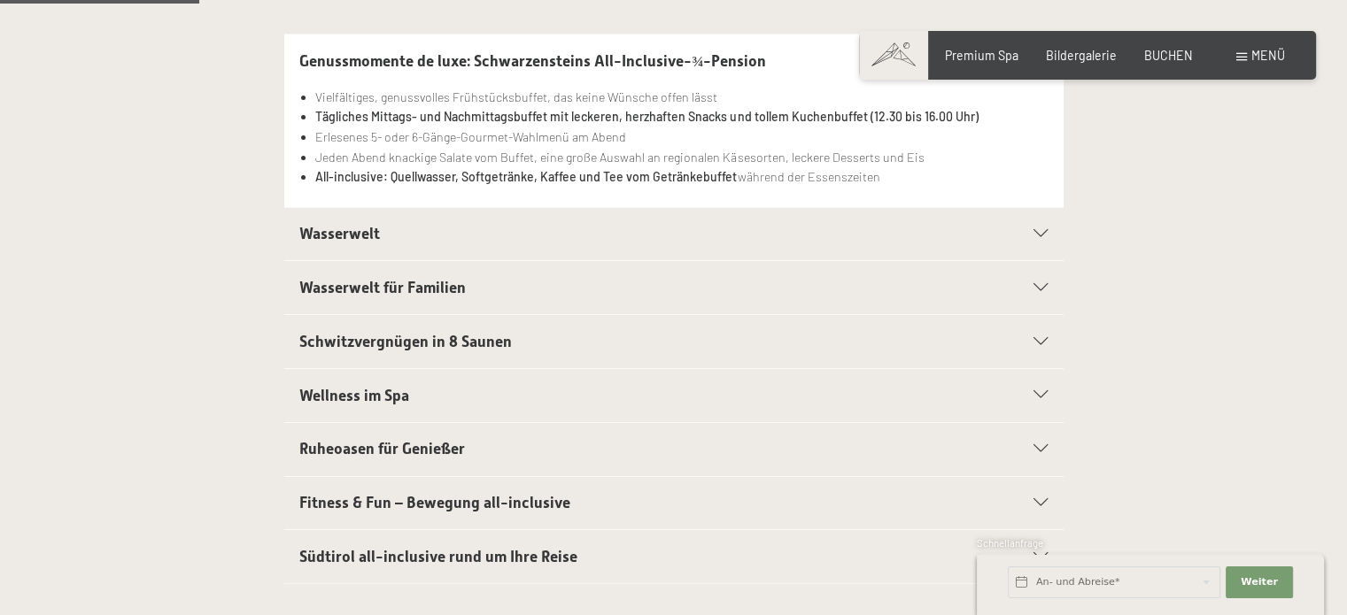
scroll to position [459, 0]
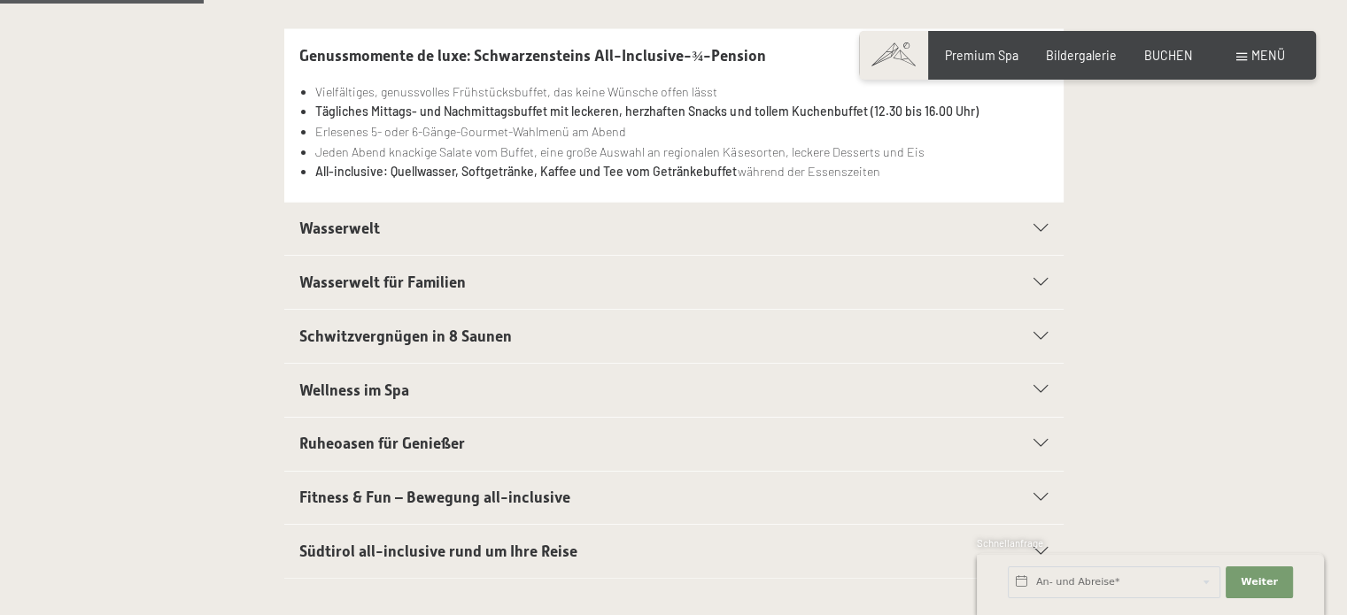
click at [590, 235] on h2 "Wasserwelt" at bounding box center [635, 229] width 673 height 22
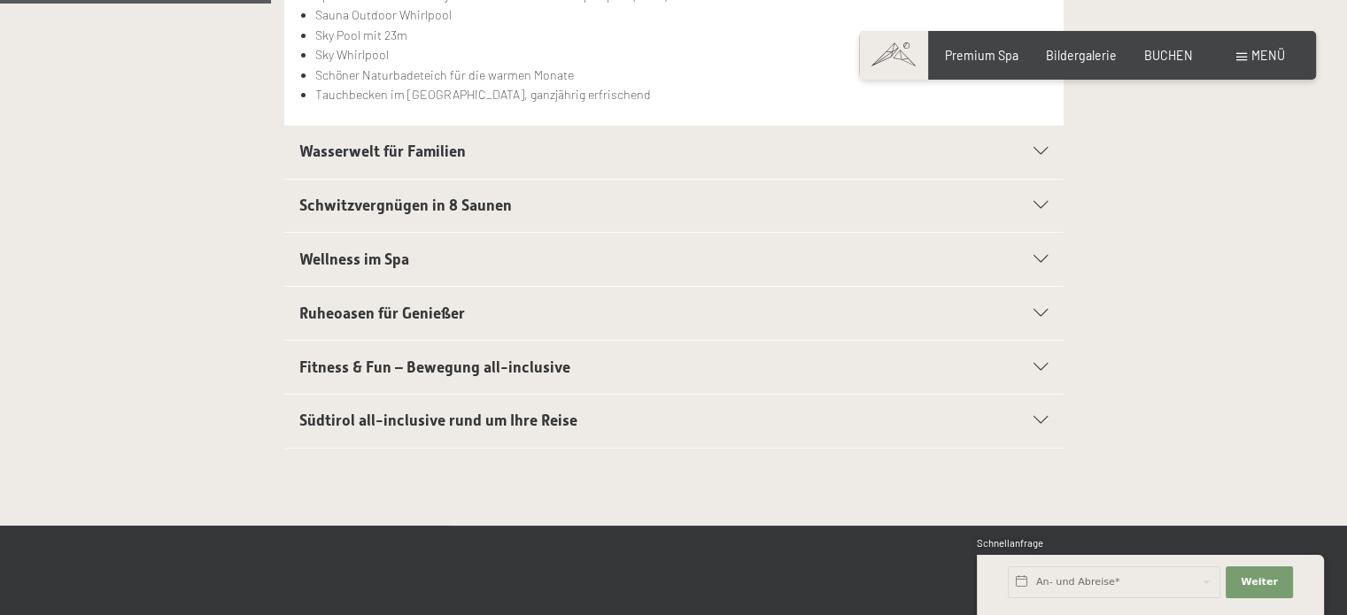
scroll to position [614, 0]
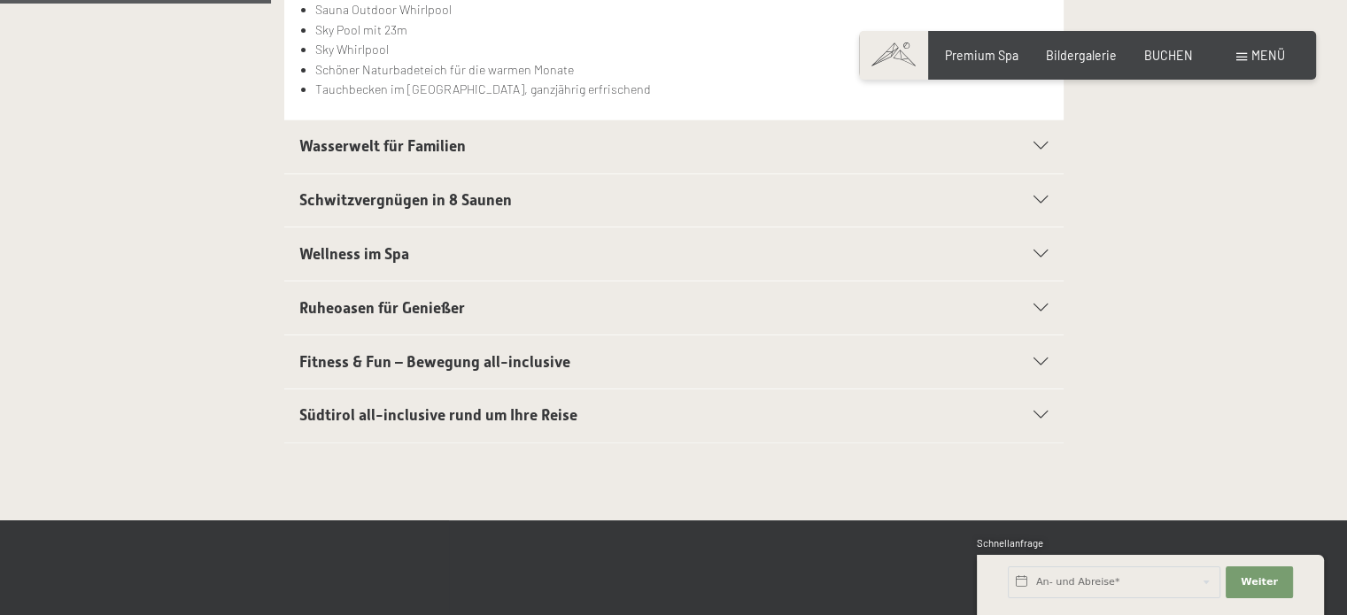
click at [513, 191] on h2 "Schwitzvergnügen in 8 Saunen" at bounding box center [635, 200] width 673 height 22
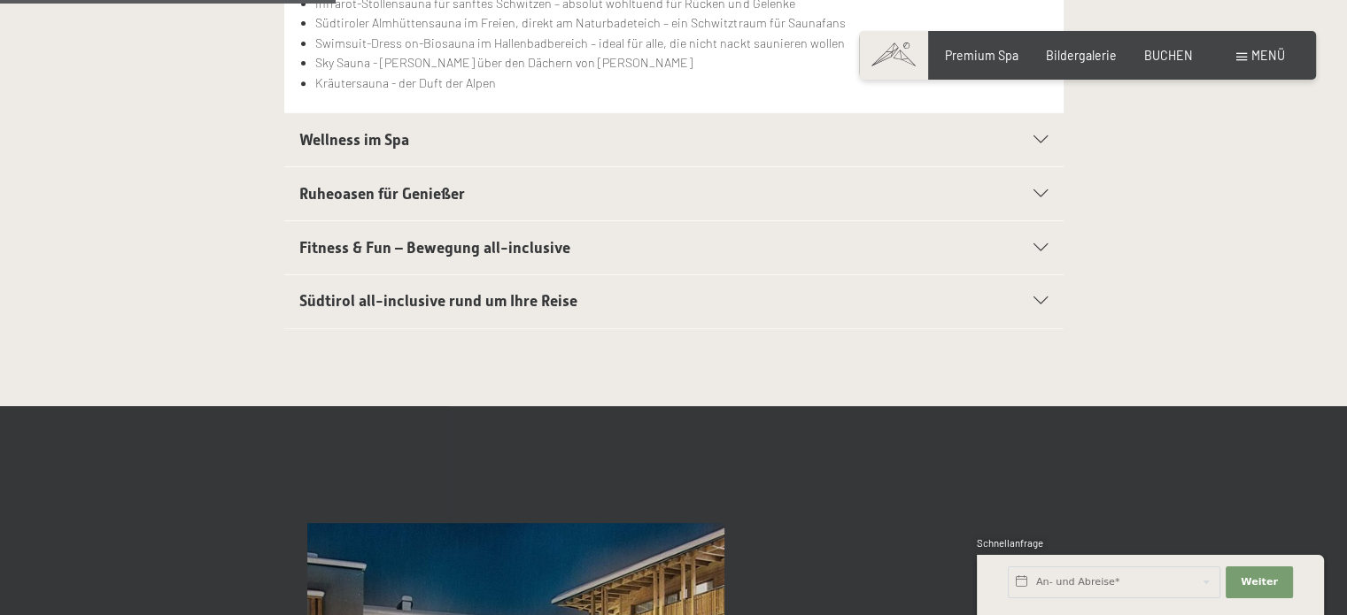
scroll to position [770, 0]
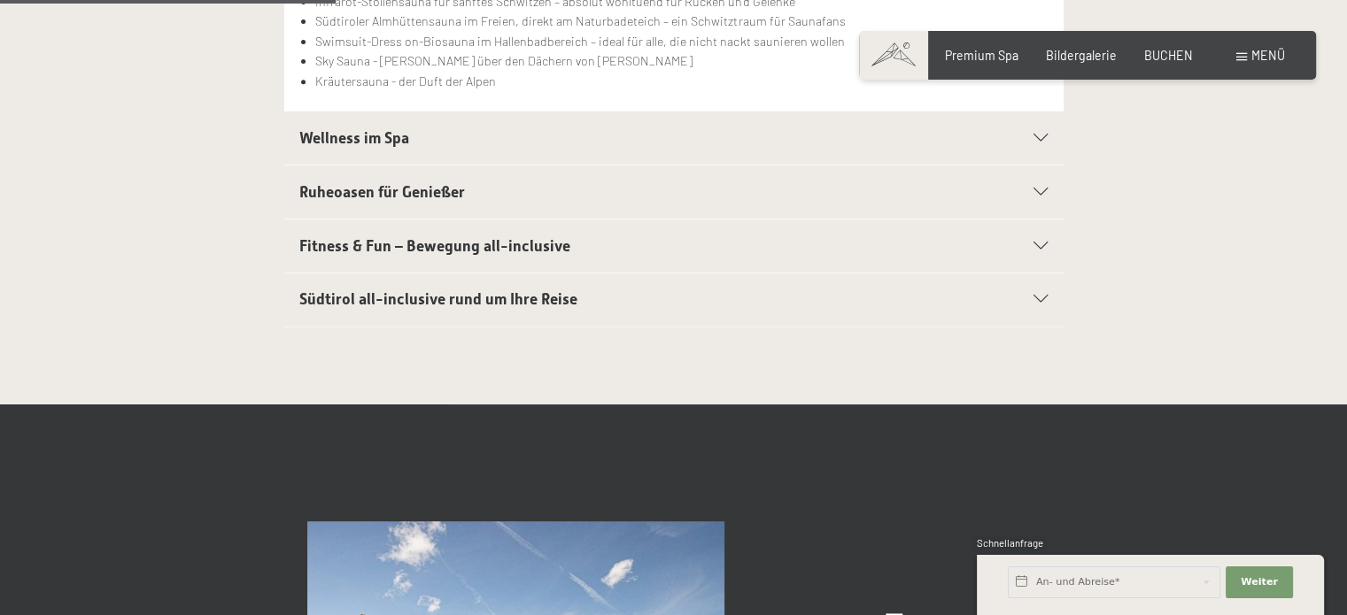
click at [495, 132] on h2 "Wellness im Spa" at bounding box center [635, 138] width 673 height 22
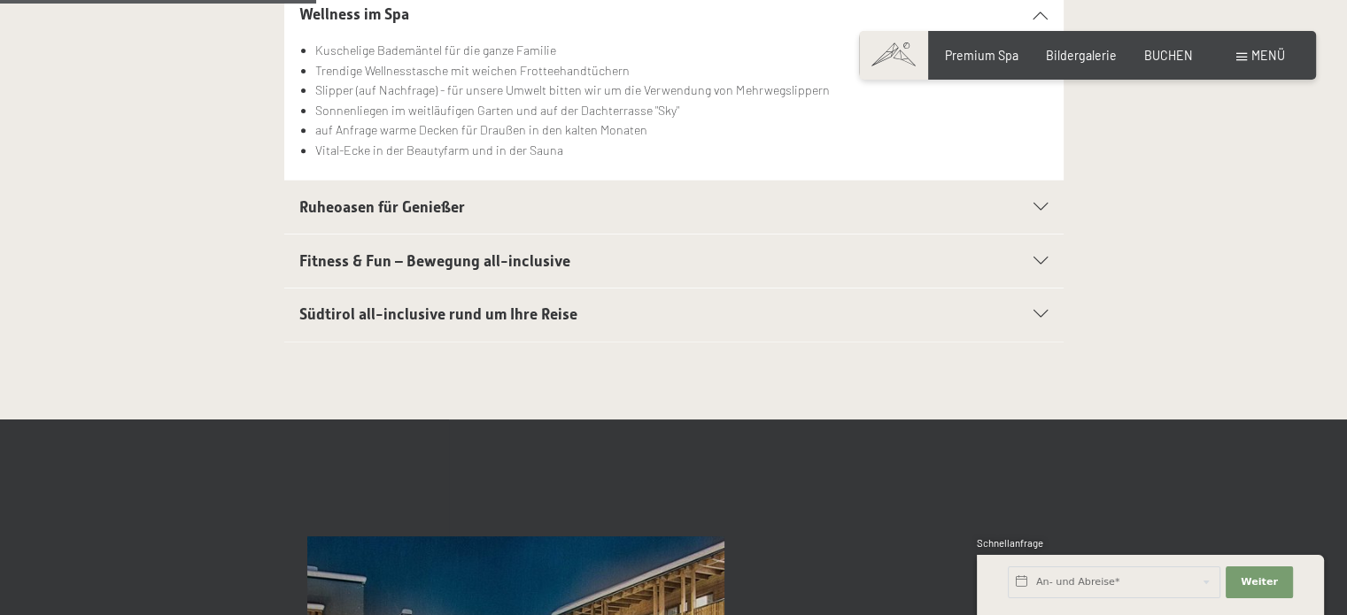
scroll to position [715, 0]
click at [397, 202] on span "Ruheoasen für Genießer" at bounding box center [382, 207] width 166 height 18
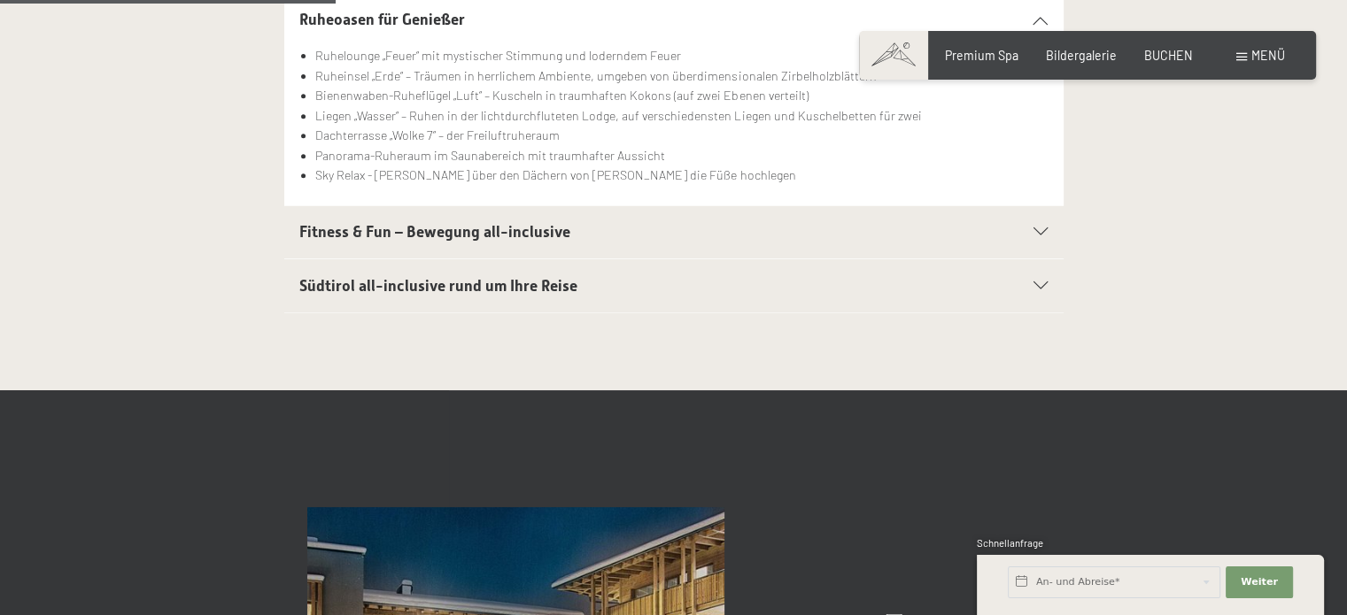
scroll to position [765, 0]
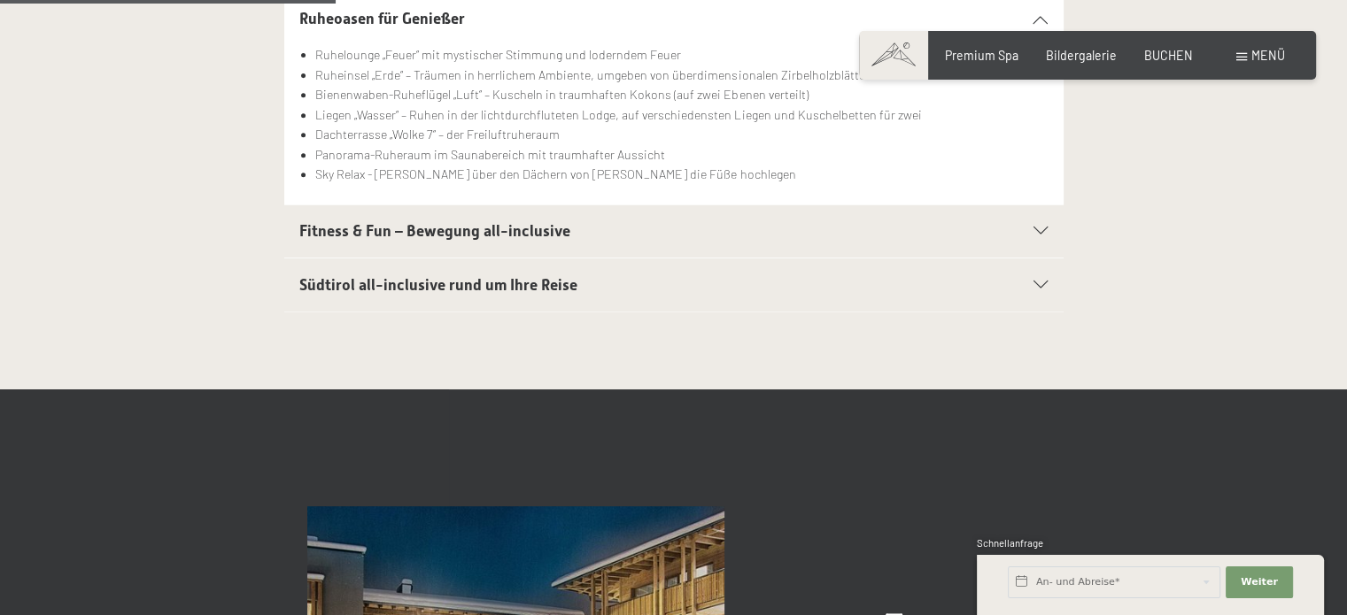
click at [430, 230] on span "Fitness & Fun – Bewegung all-inclusive" at bounding box center [434, 231] width 271 height 18
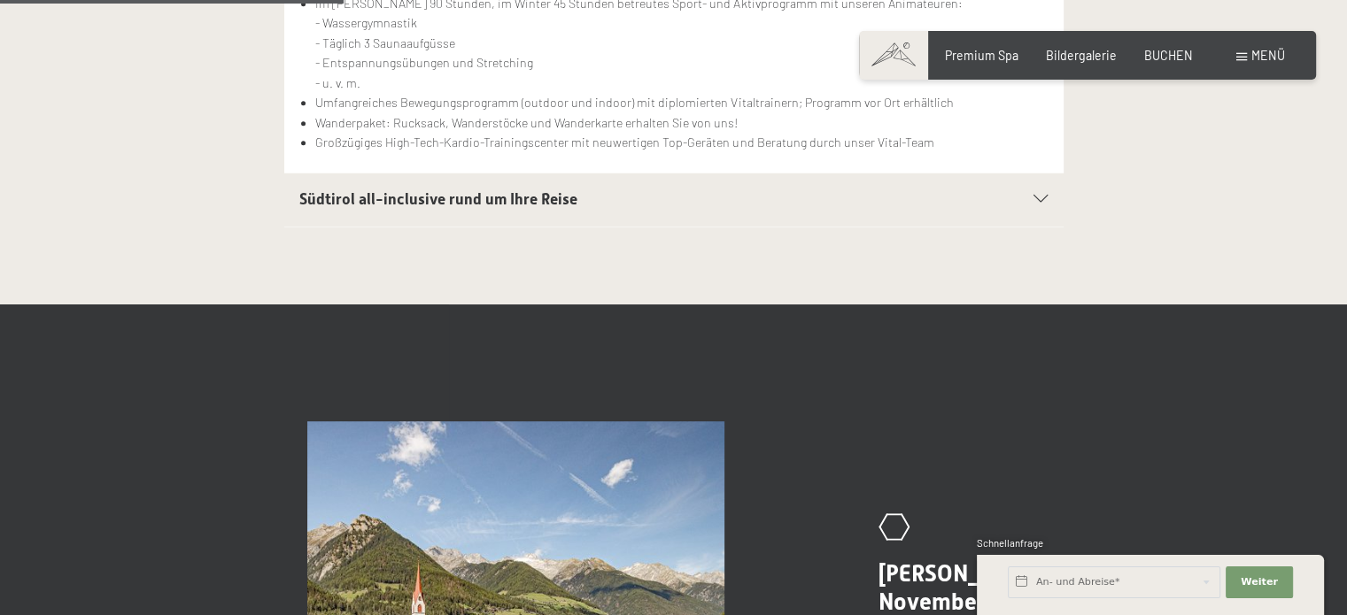
scroll to position [940, 0]
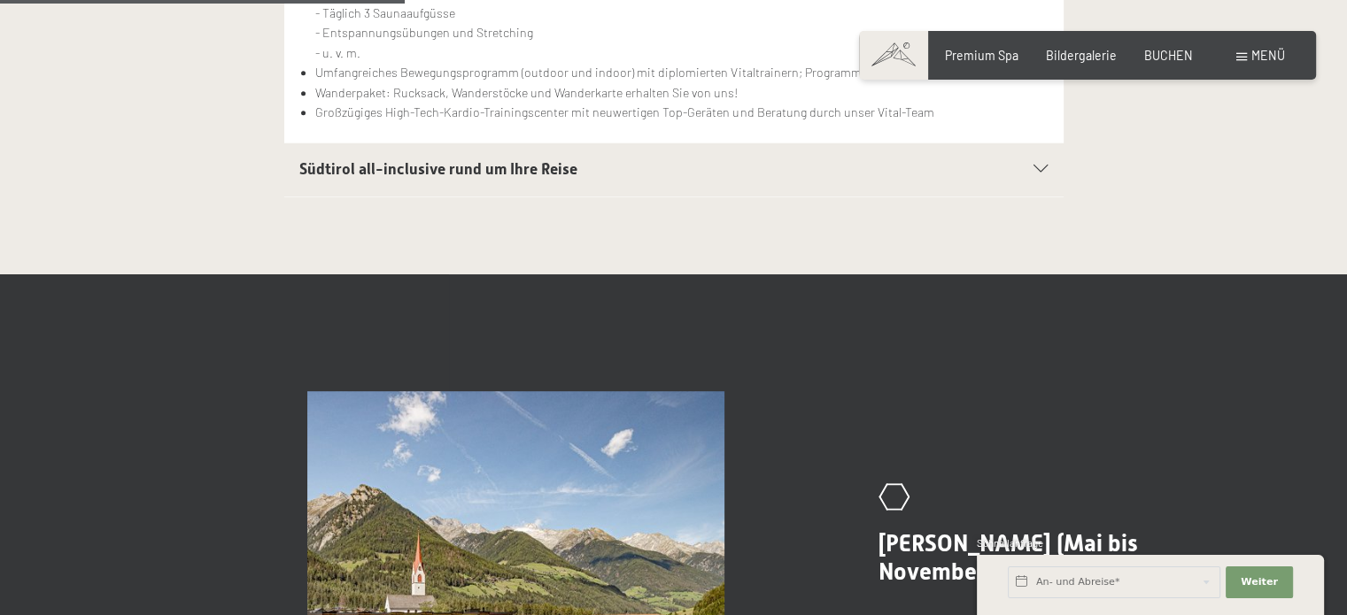
click at [490, 168] on span "Südtirol all-inclusive rund um Ihre Reise" at bounding box center [438, 169] width 278 height 18
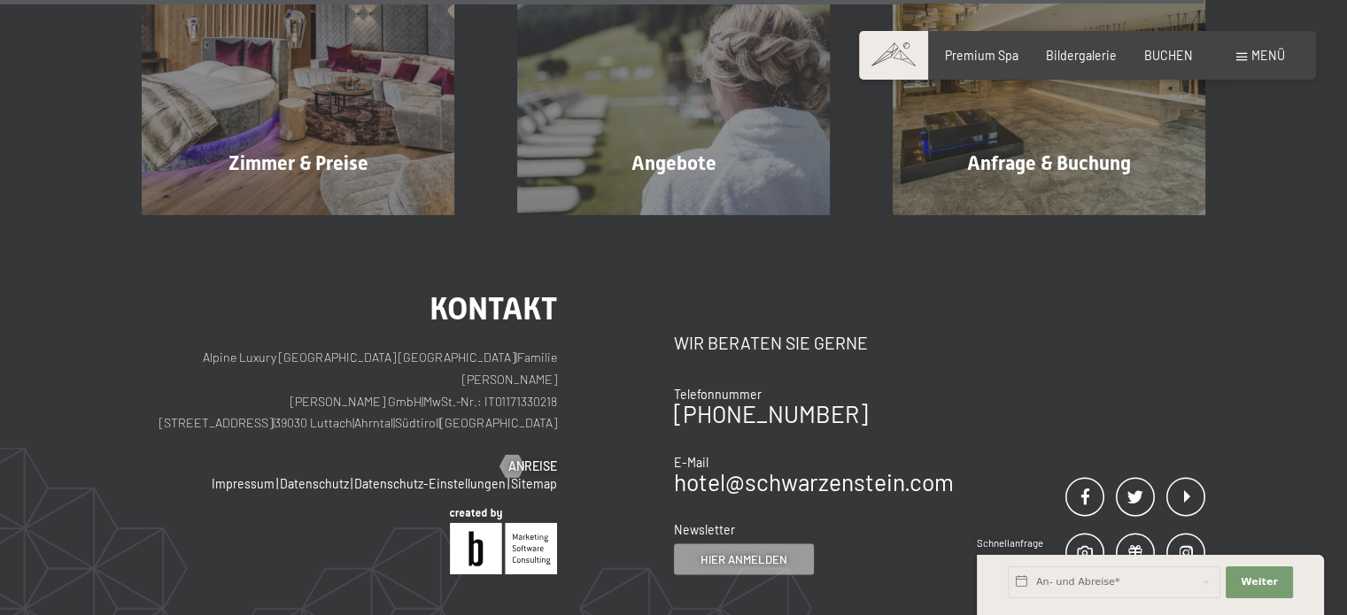
scroll to position [2761, 0]
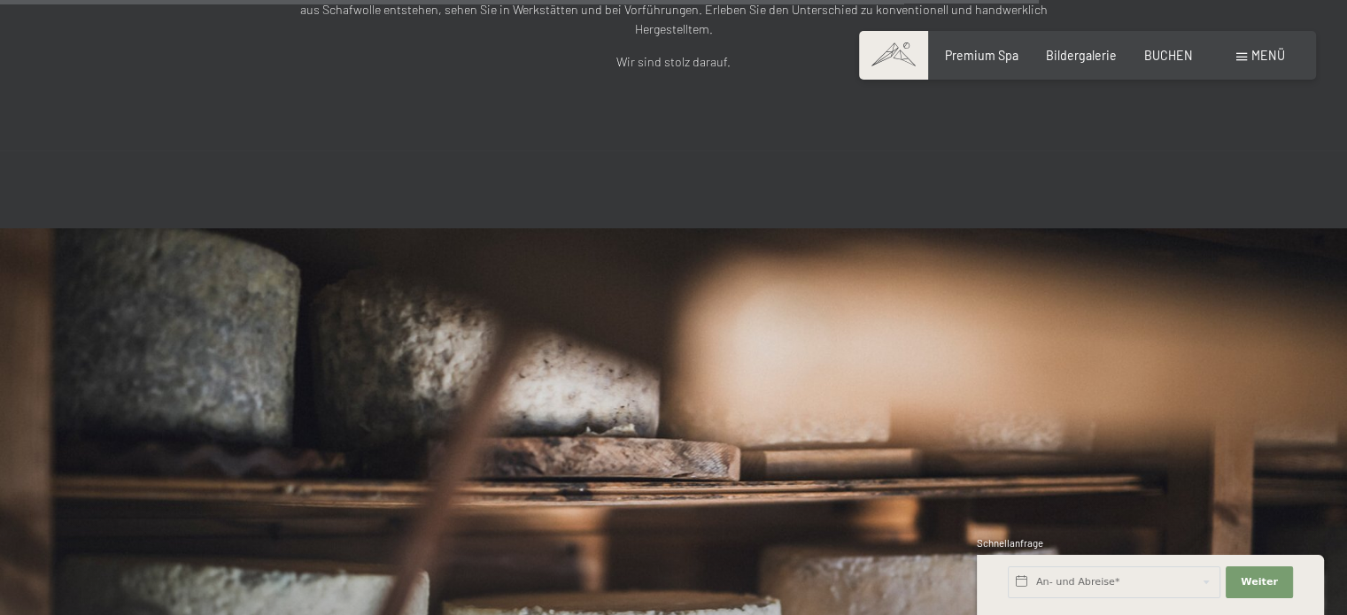
scroll to position [4551, 0]
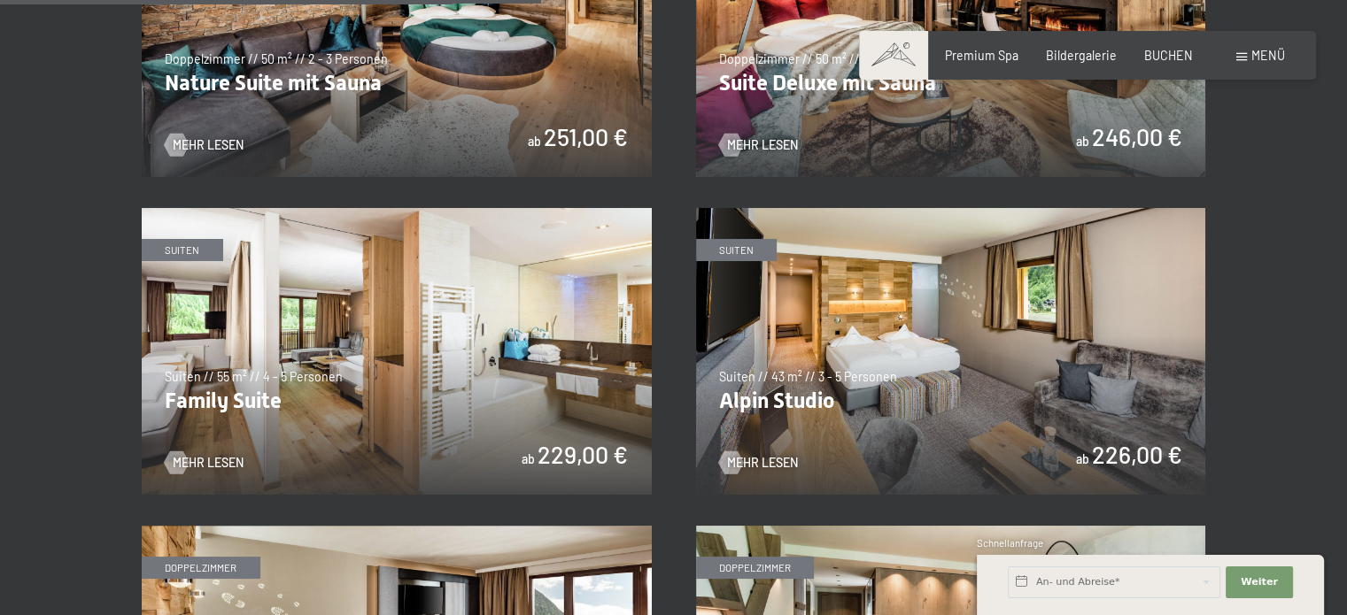
scroll to position [2014, 0]
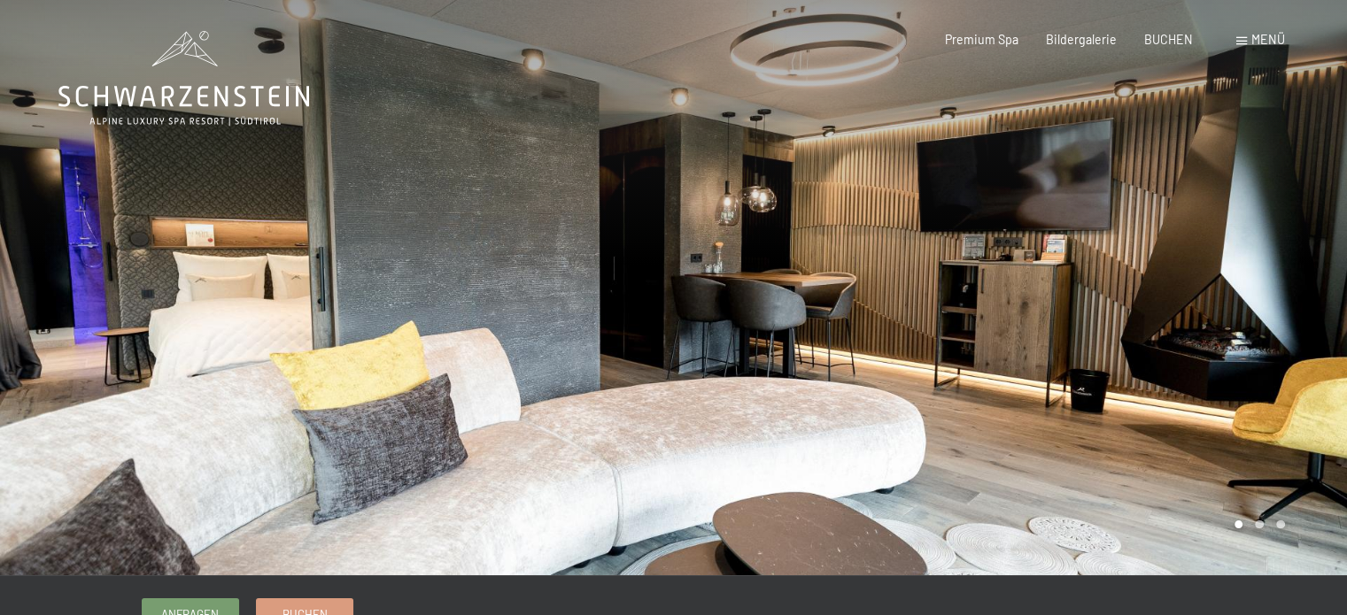
click at [896, 367] on div at bounding box center [1011, 287] width 674 height 575
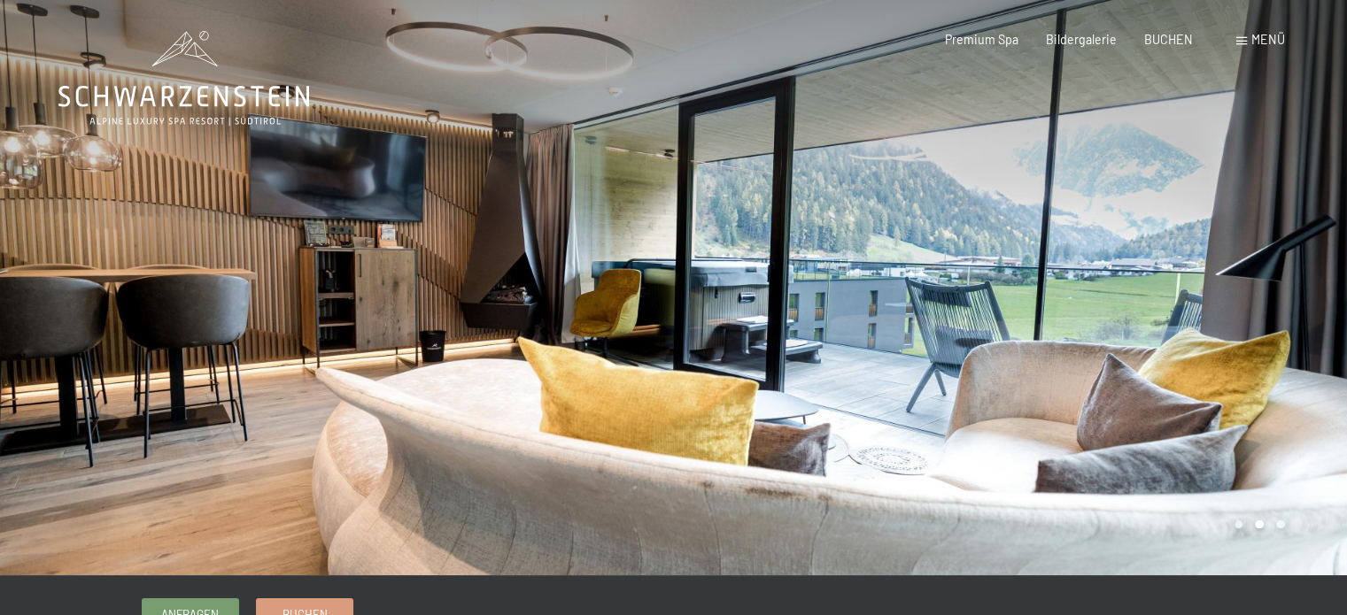
click at [896, 367] on div at bounding box center [1011, 287] width 674 height 575
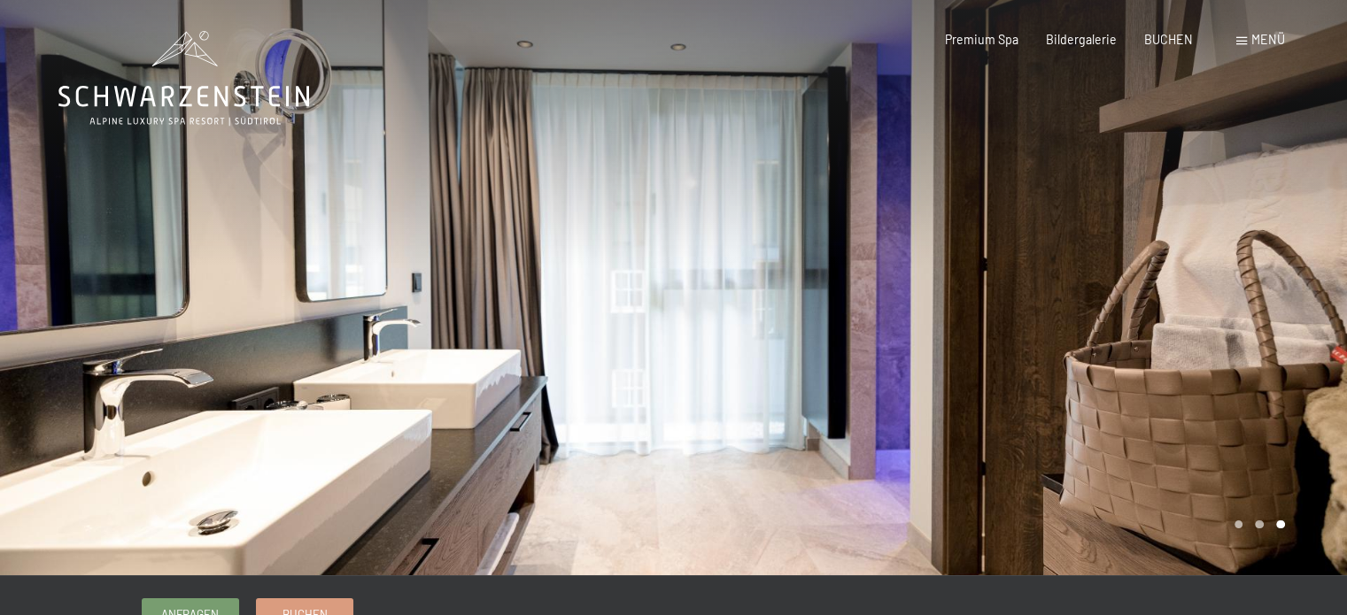
click at [896, 367] on div at bounding box center [1011, 287] width 674 height 575
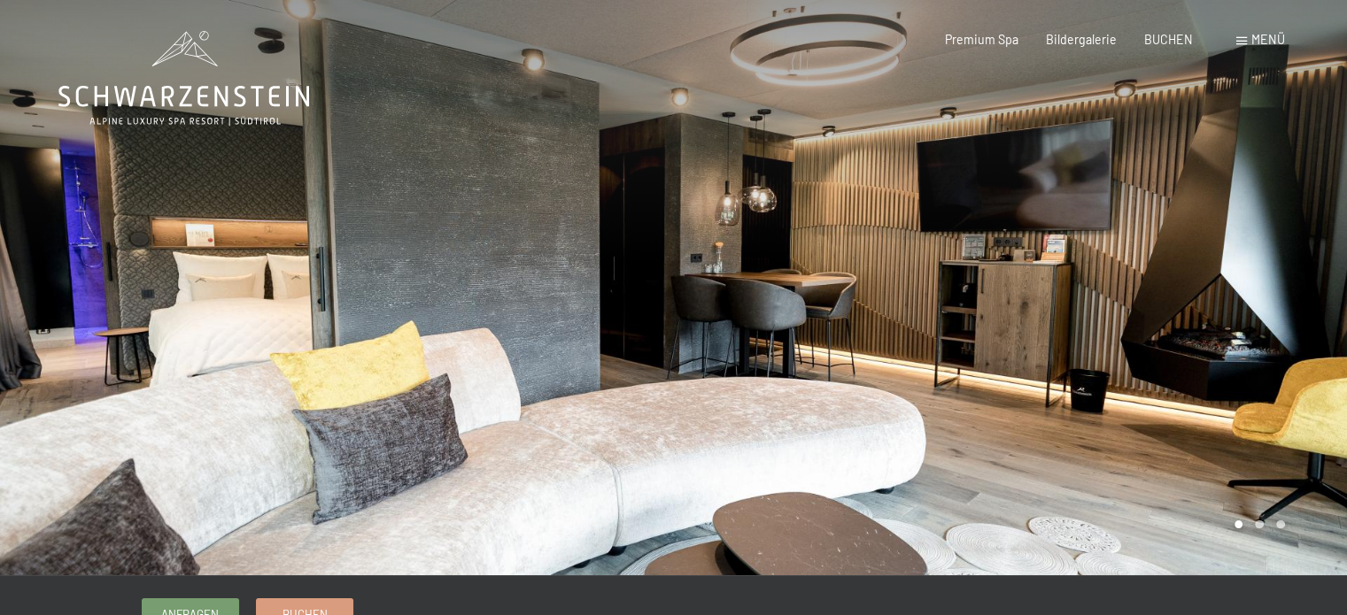
click at [896, 367] on div at bounding box center [1011, 287] width 674 height 575
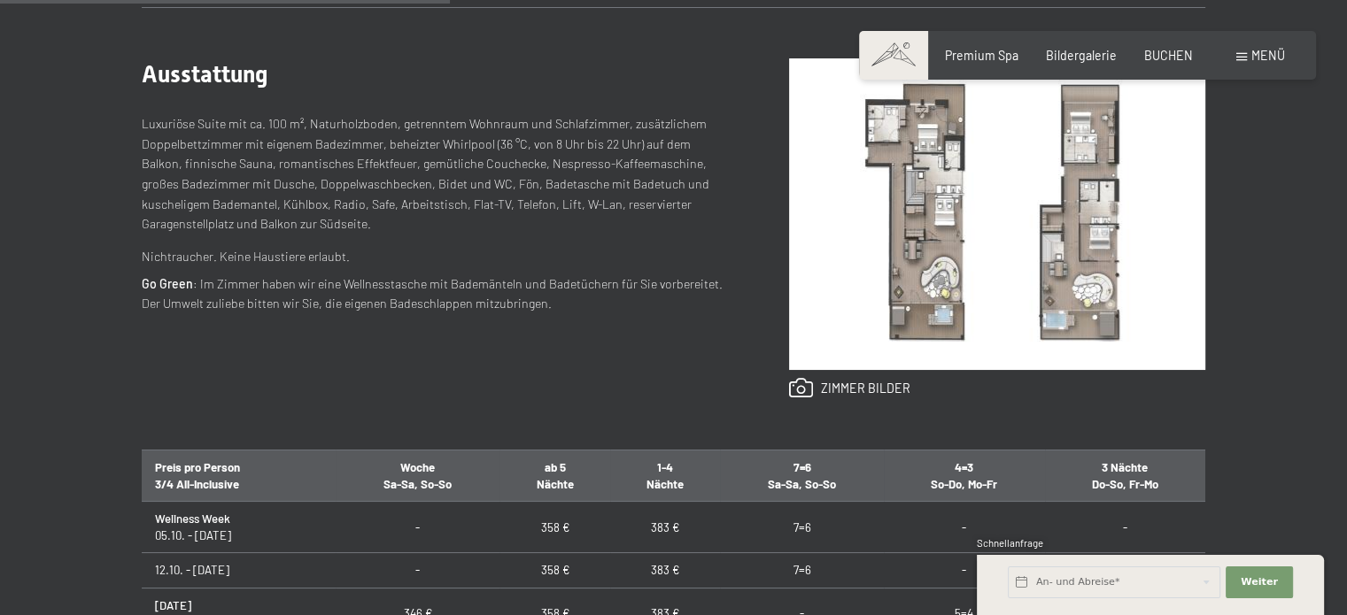
scroll to position [722, 0]
click at [999, 204] on img at bounding box center [997, 214] width 416 height 312
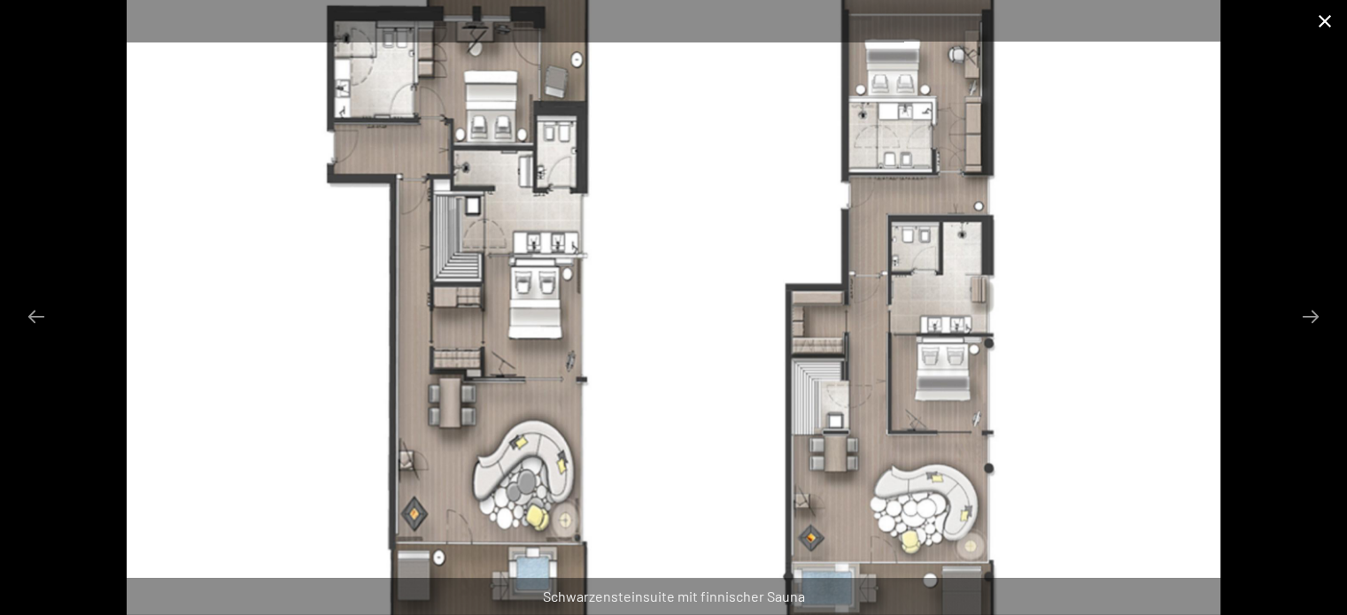
click at [1322, 31] on button "Close gallery" at bounding box center [1324, 21] width 44 height 42
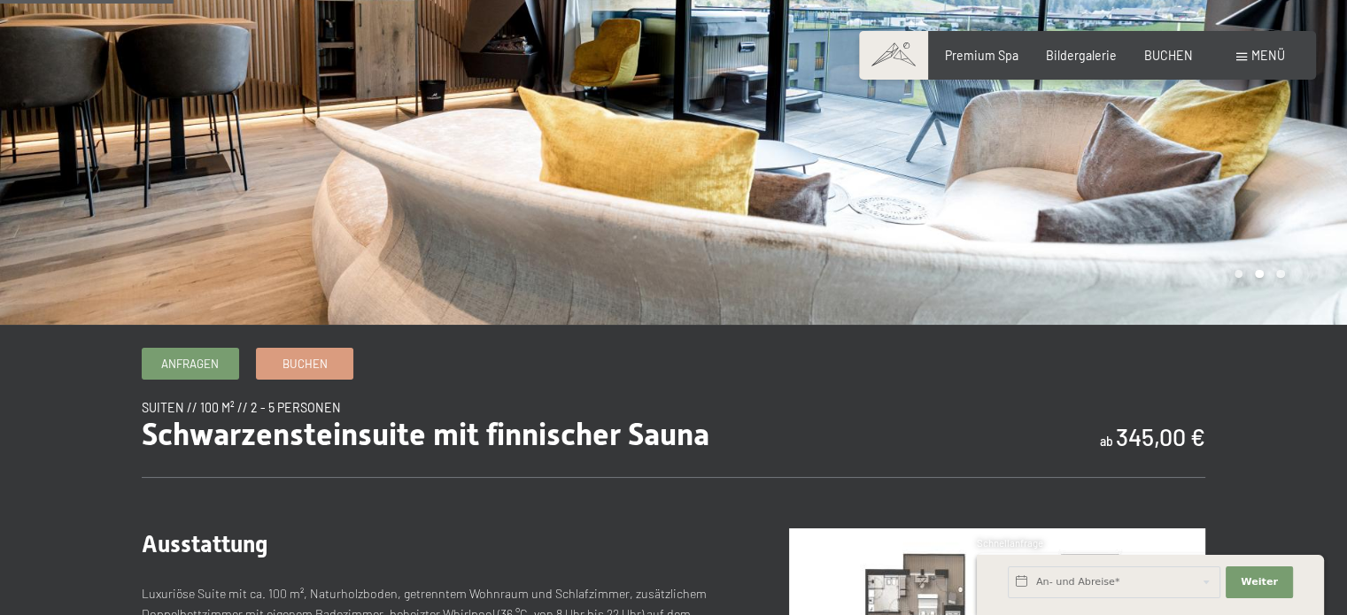
scroll to position [279, 0]
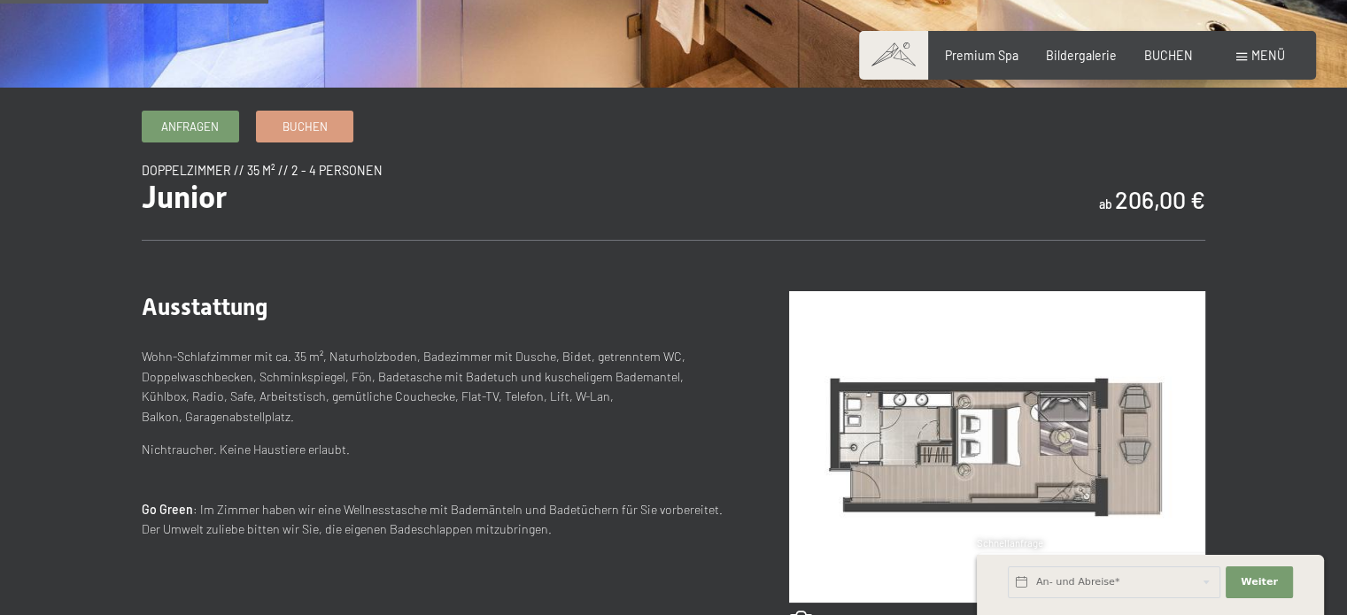
scroll to position [620, 0]
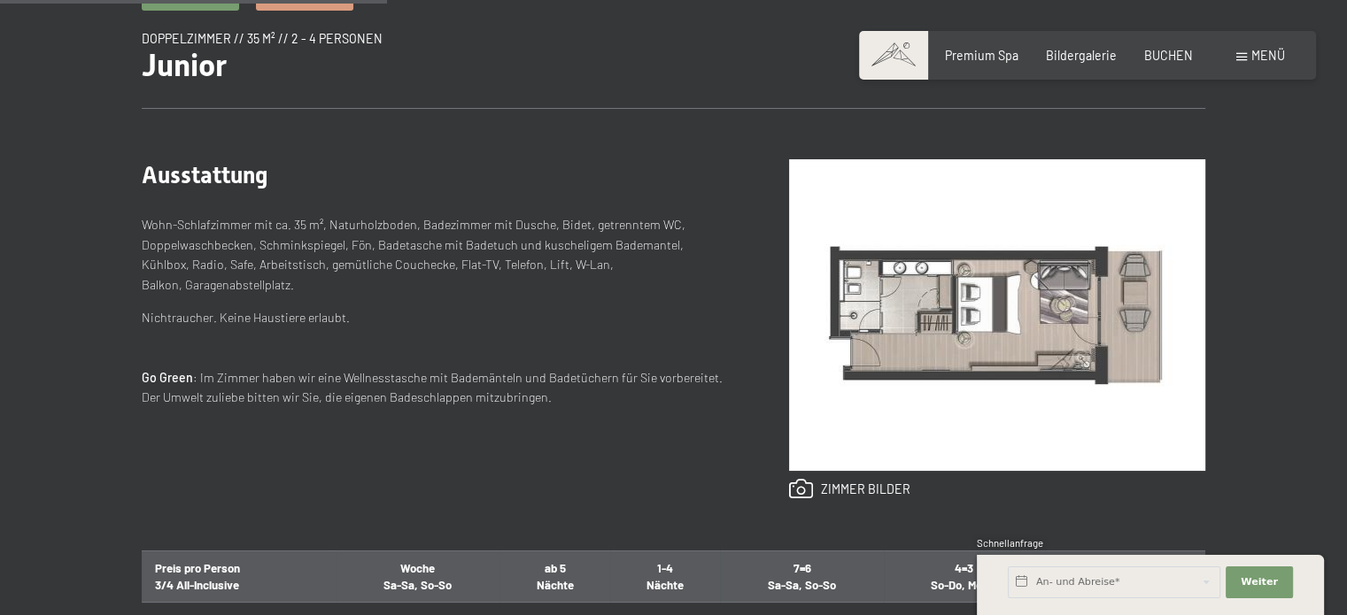
click at [1013, 313] on img at bounding box center [997, 315] width 416 height 312
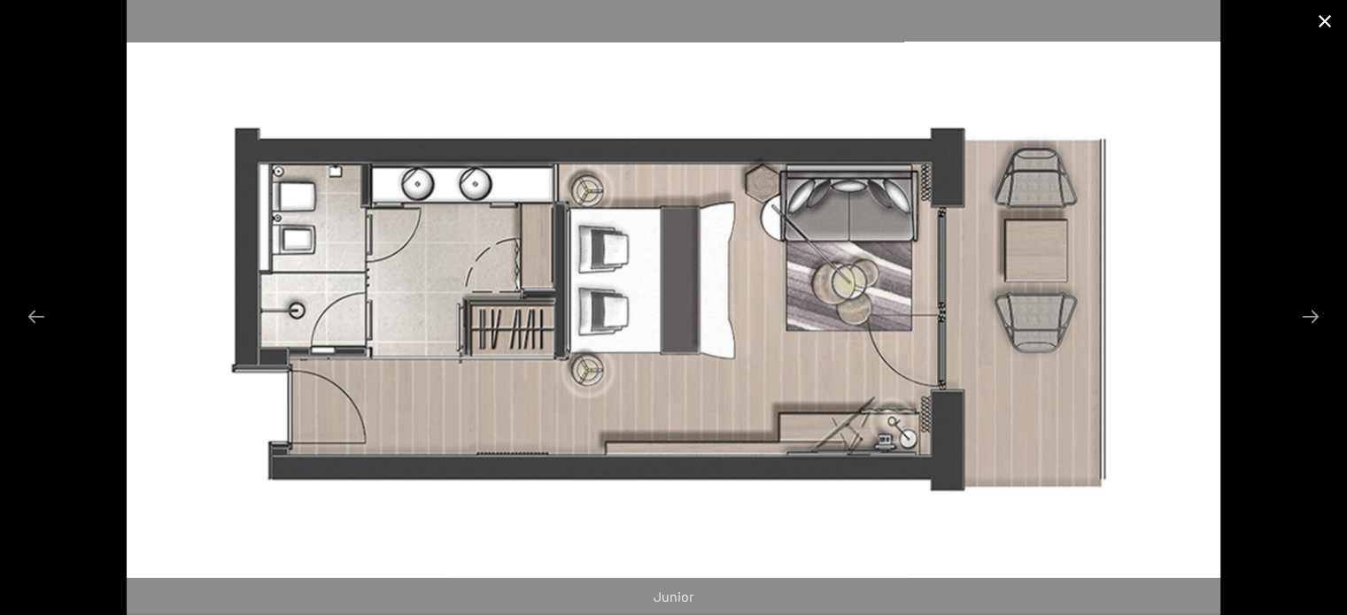
click at [1316, 24] on button "Close gallery" at bounding box center [1324, 21] width 44 height 42
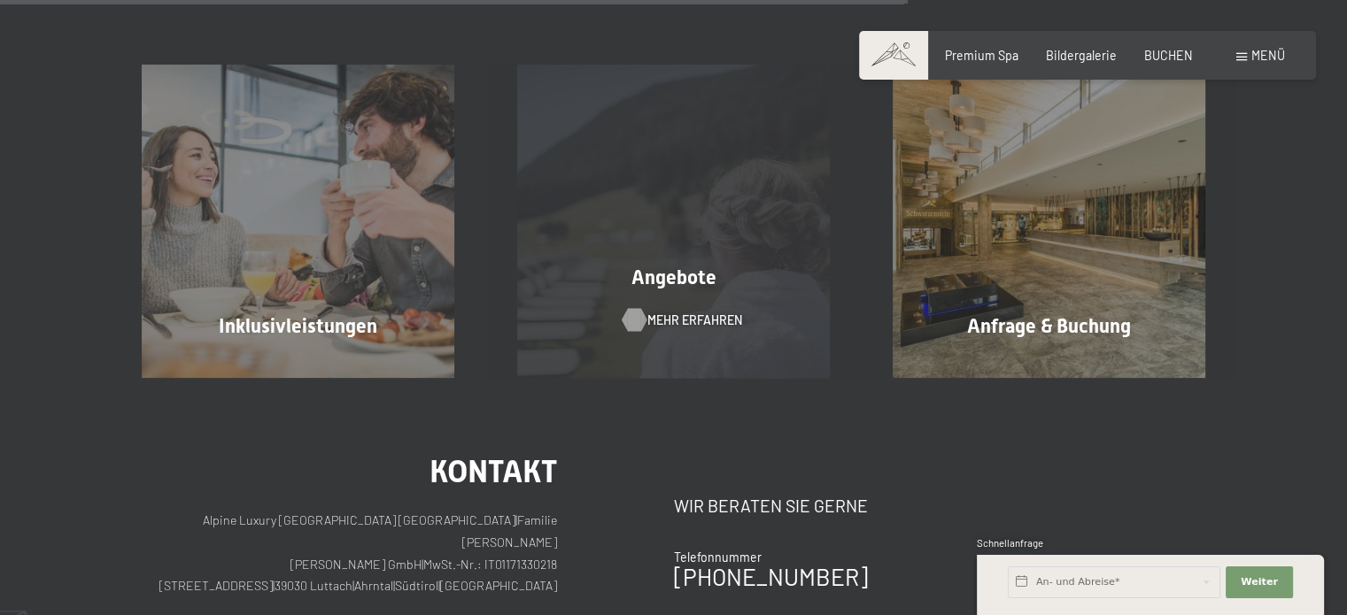
scroll to position [1948, 0]
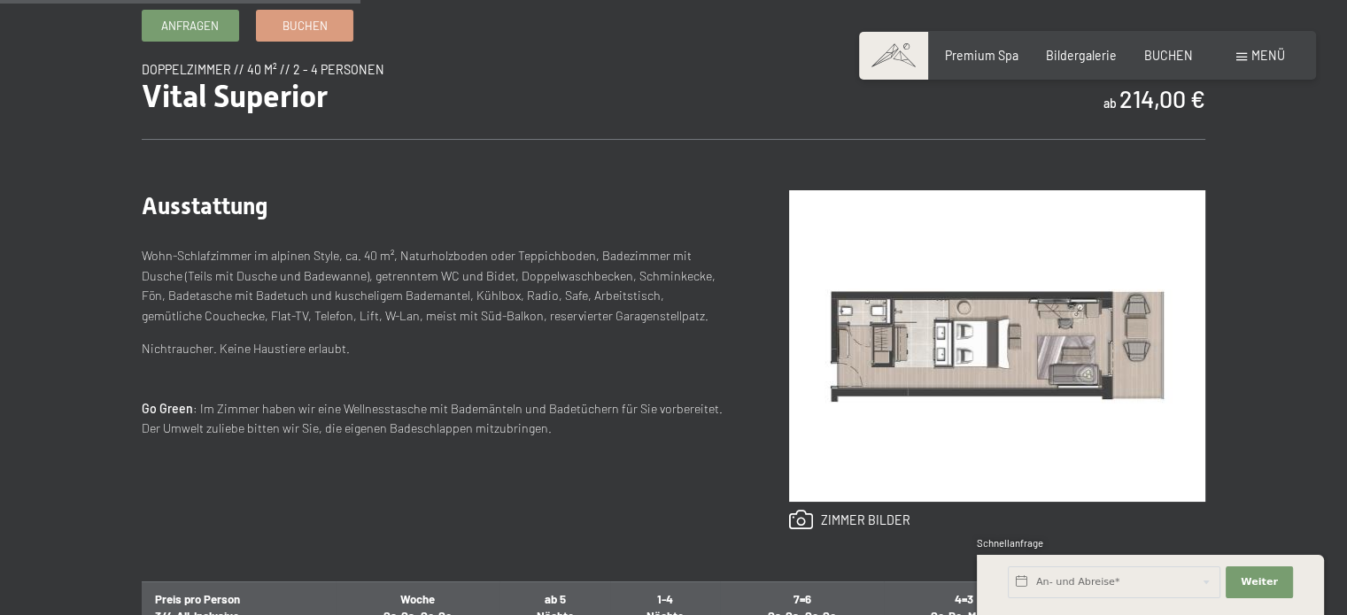
scroll to position [620, 0]
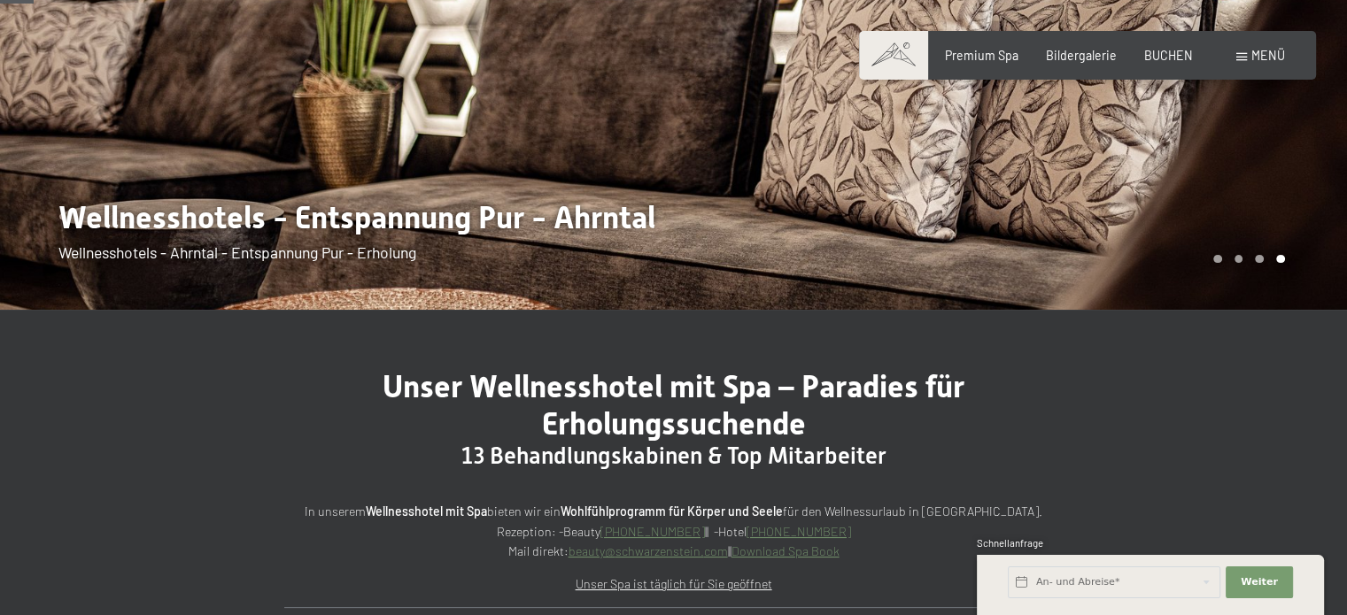
scroll to position [531, 0]
